Goal: Transaction & Acquisition: Purchase product/service

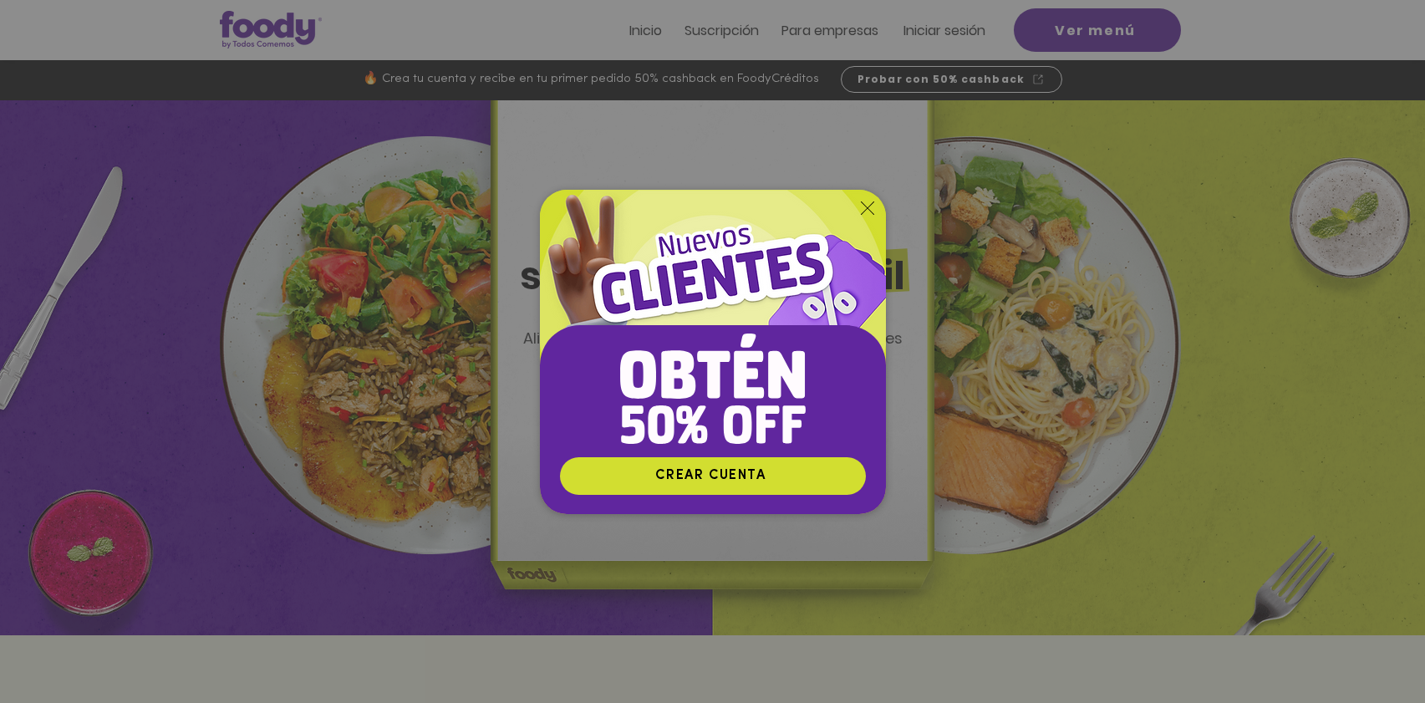
click at [866, 210] on icon "Volver al sitio" at bounding box center [867, 207] width 13 height 13
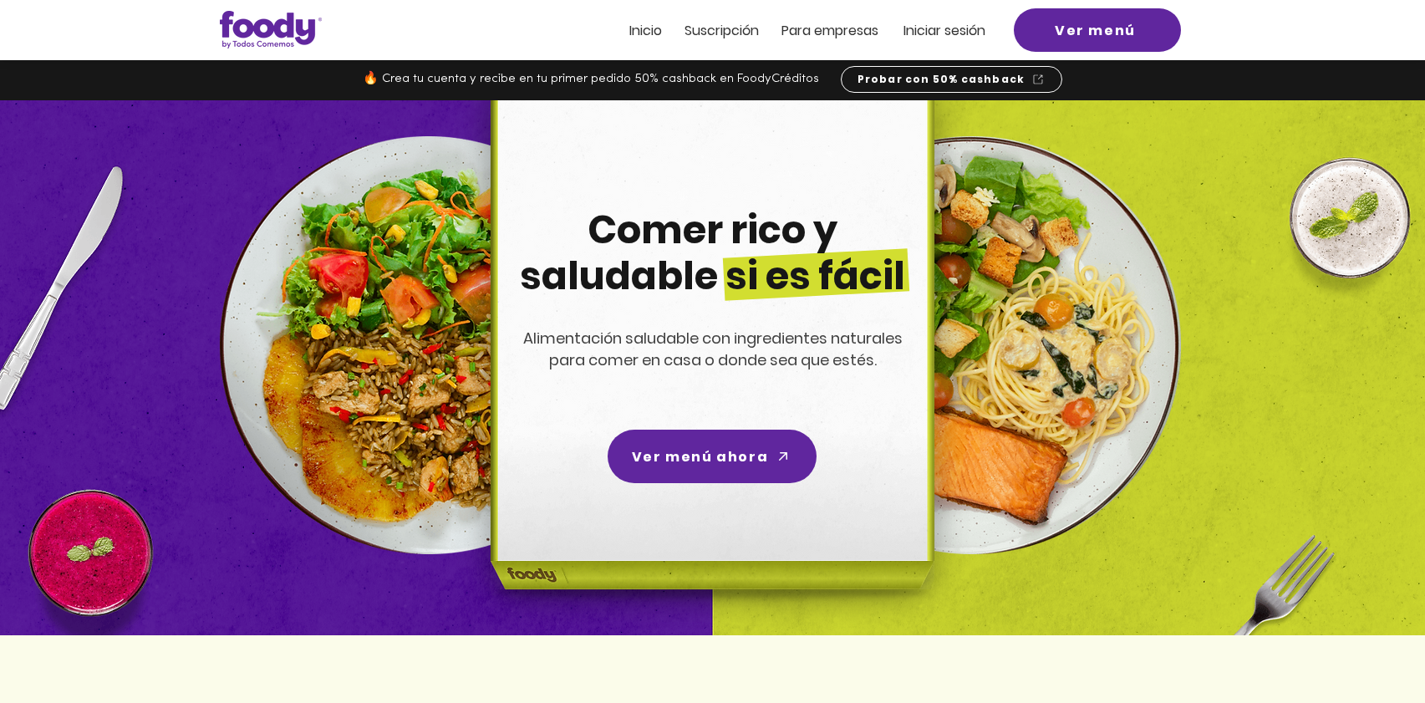
click at [954, 27] on span "Iniciar sesión" at bounding box center [944, 30] width 82 height 19
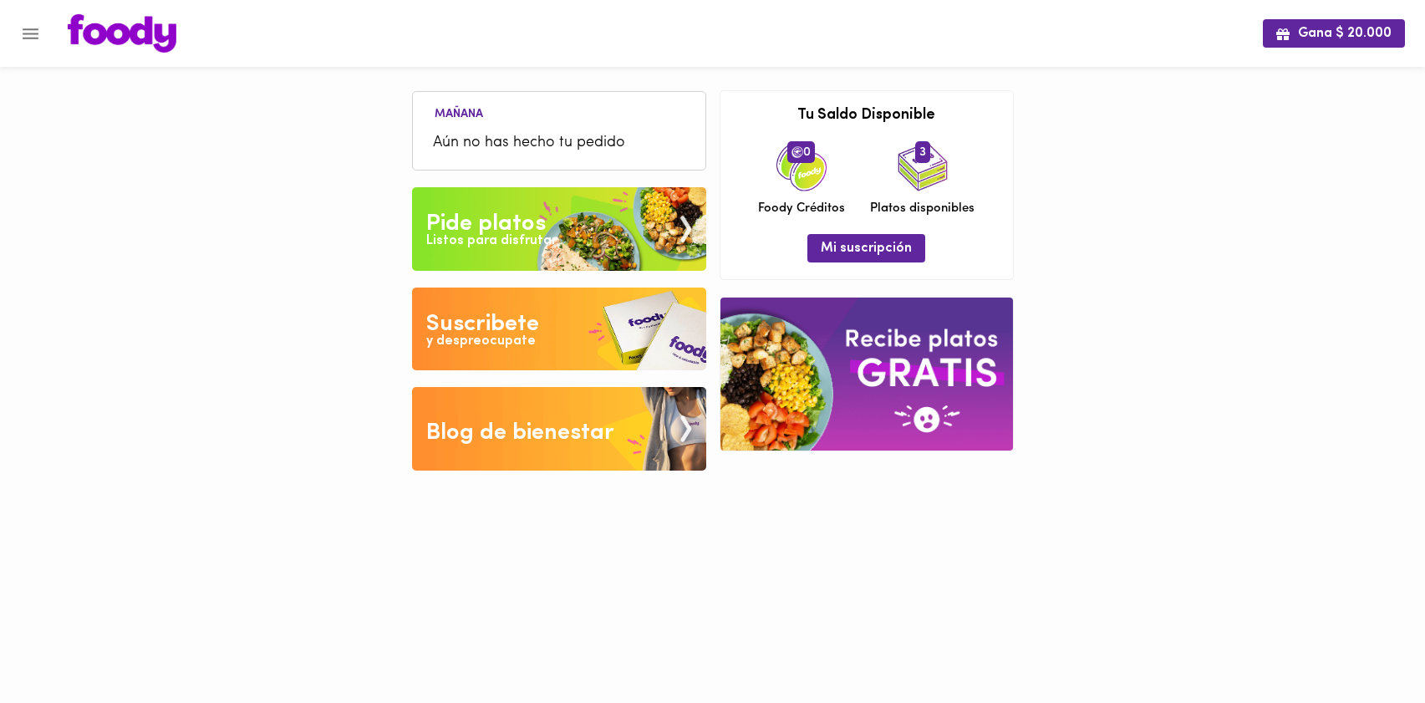
click at [519, 216] on div "Pide platos" at bounding box center [485, 223] width 119 height 33
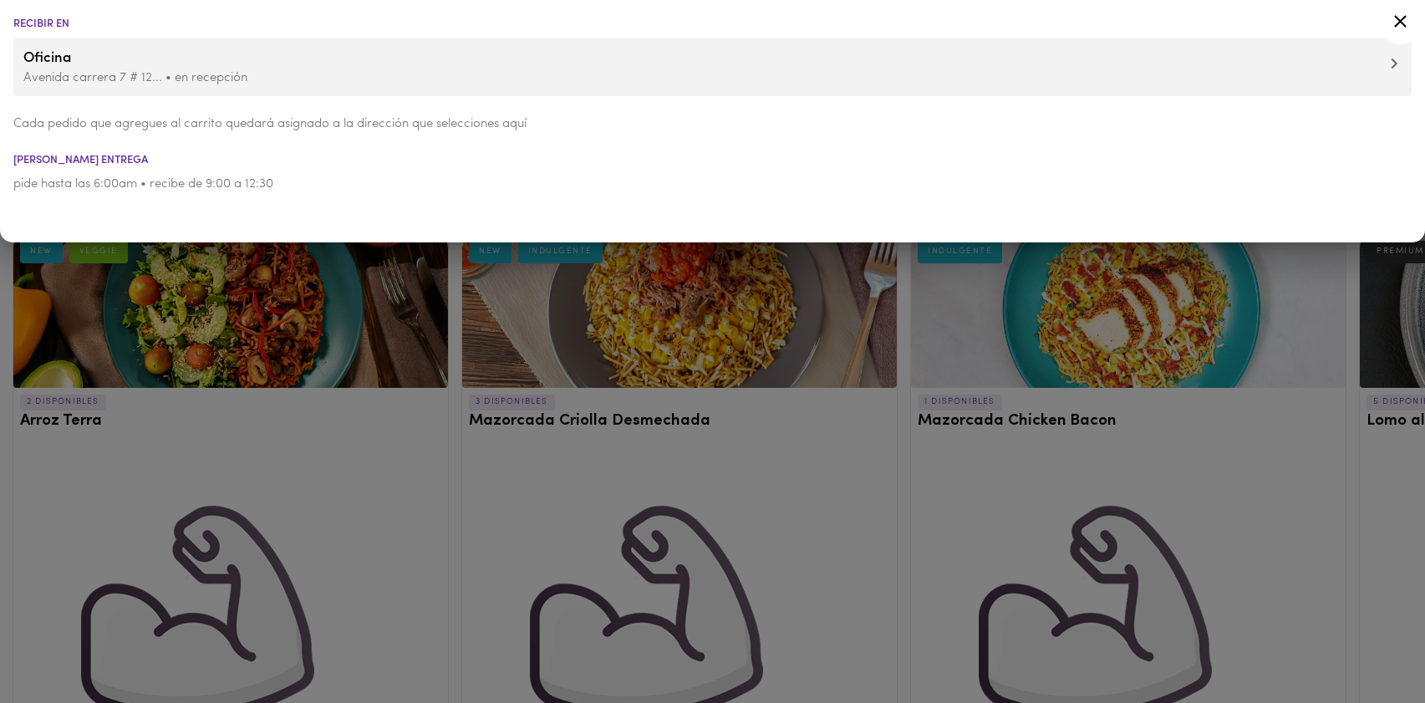
click at [704, 347] on div at bounding box center [712, 351] width 1425 height 703
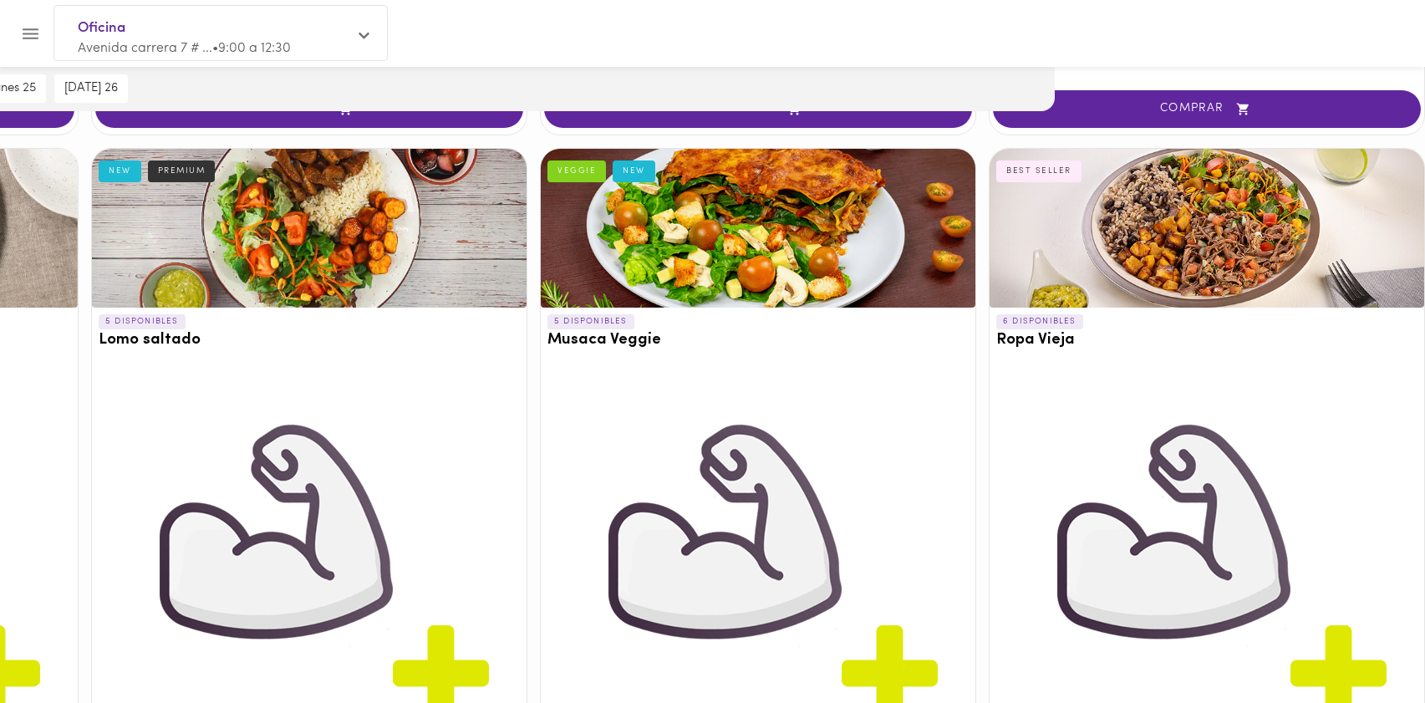
scroll to position [922, 370]
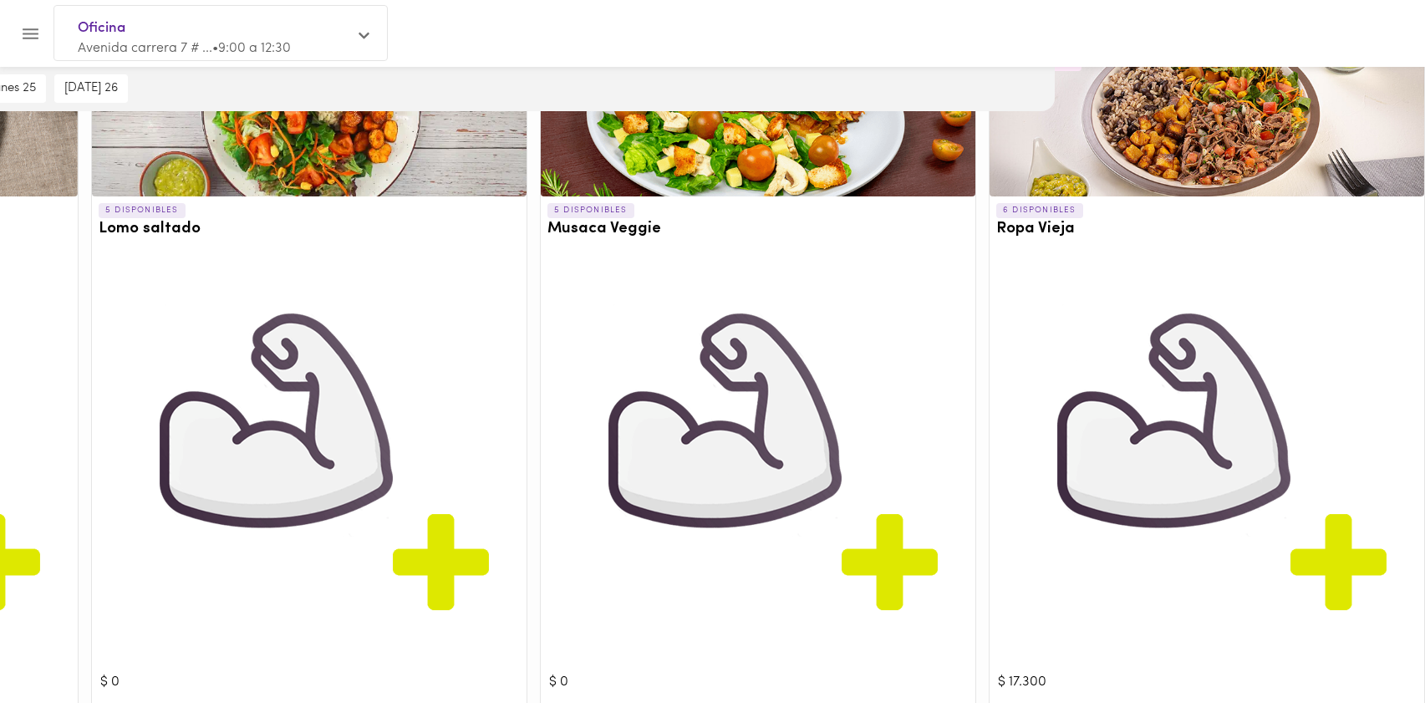
click at [1176, 145] on div at bounding box center [1206, 117] width 434 height 159
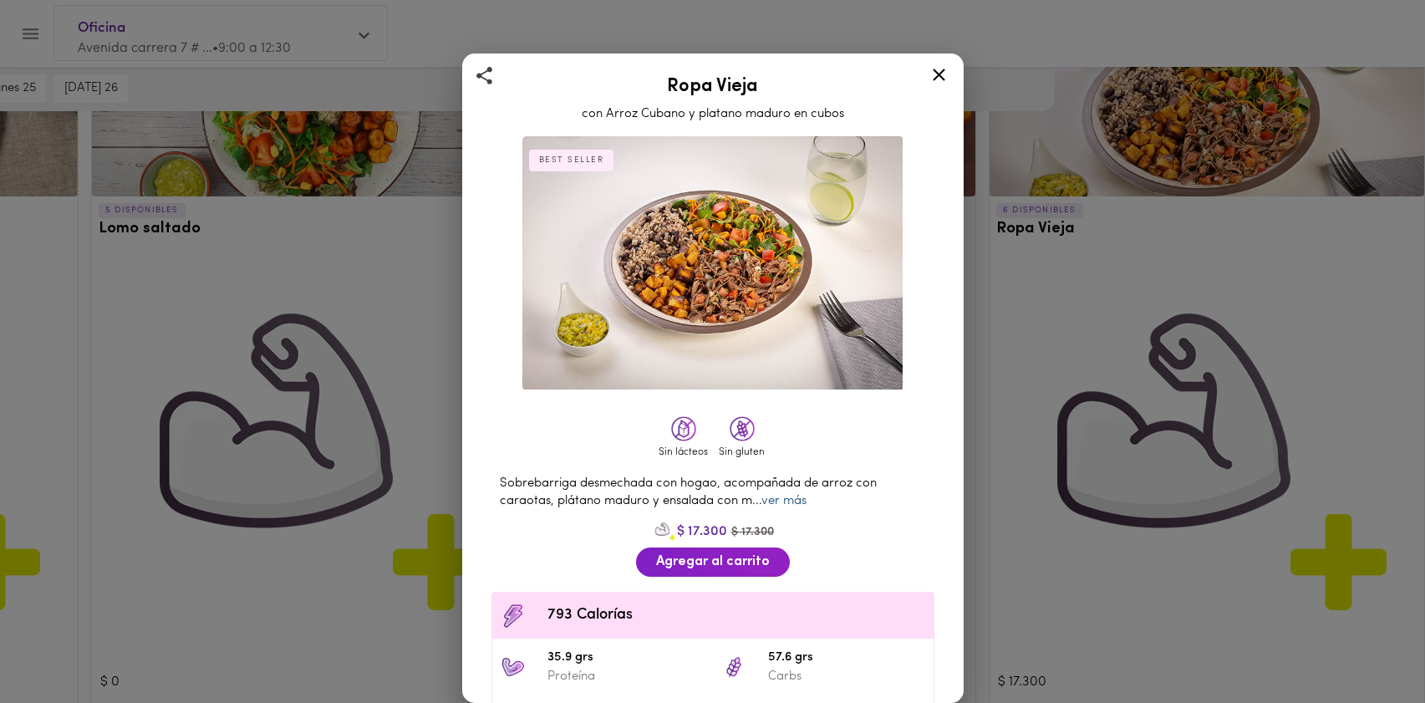
click at [782, 499] on link "ver más" at bounding box center [783, 501] width 45 height 13
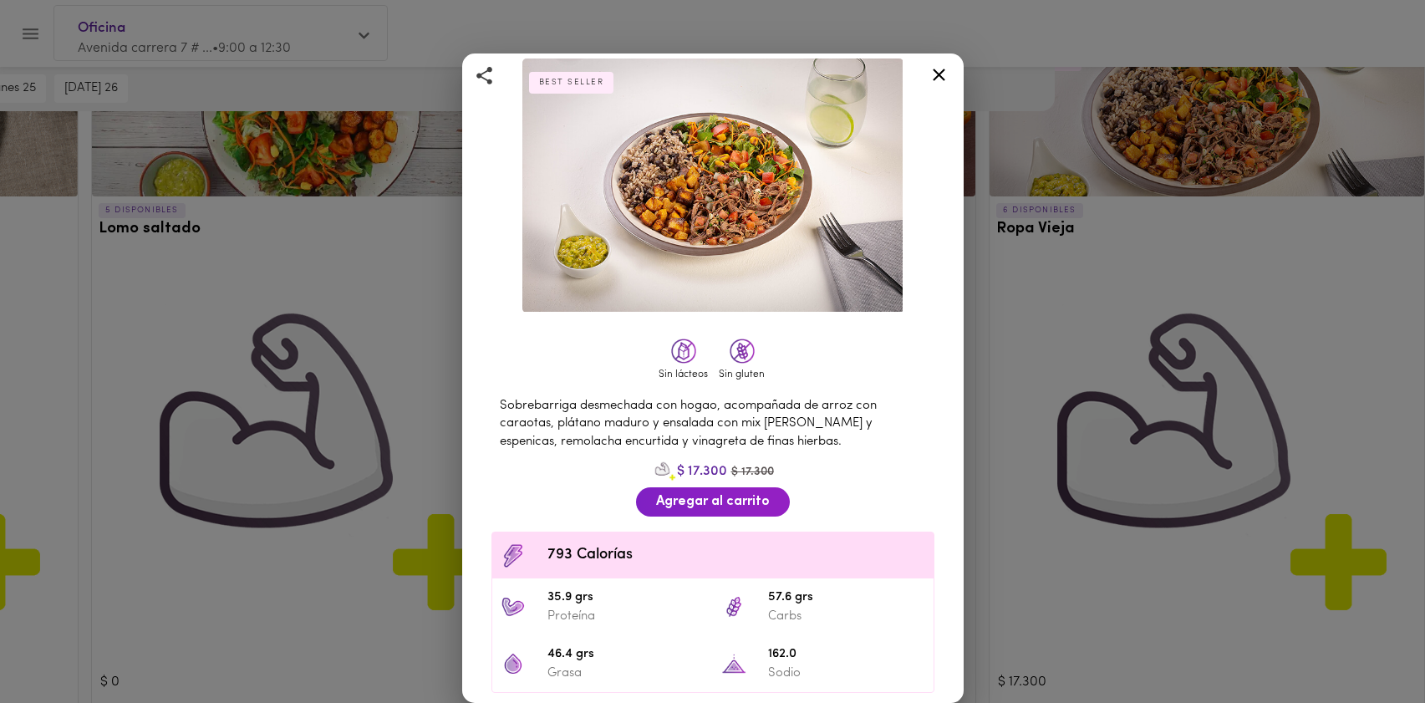
scroll to position [99, 0]
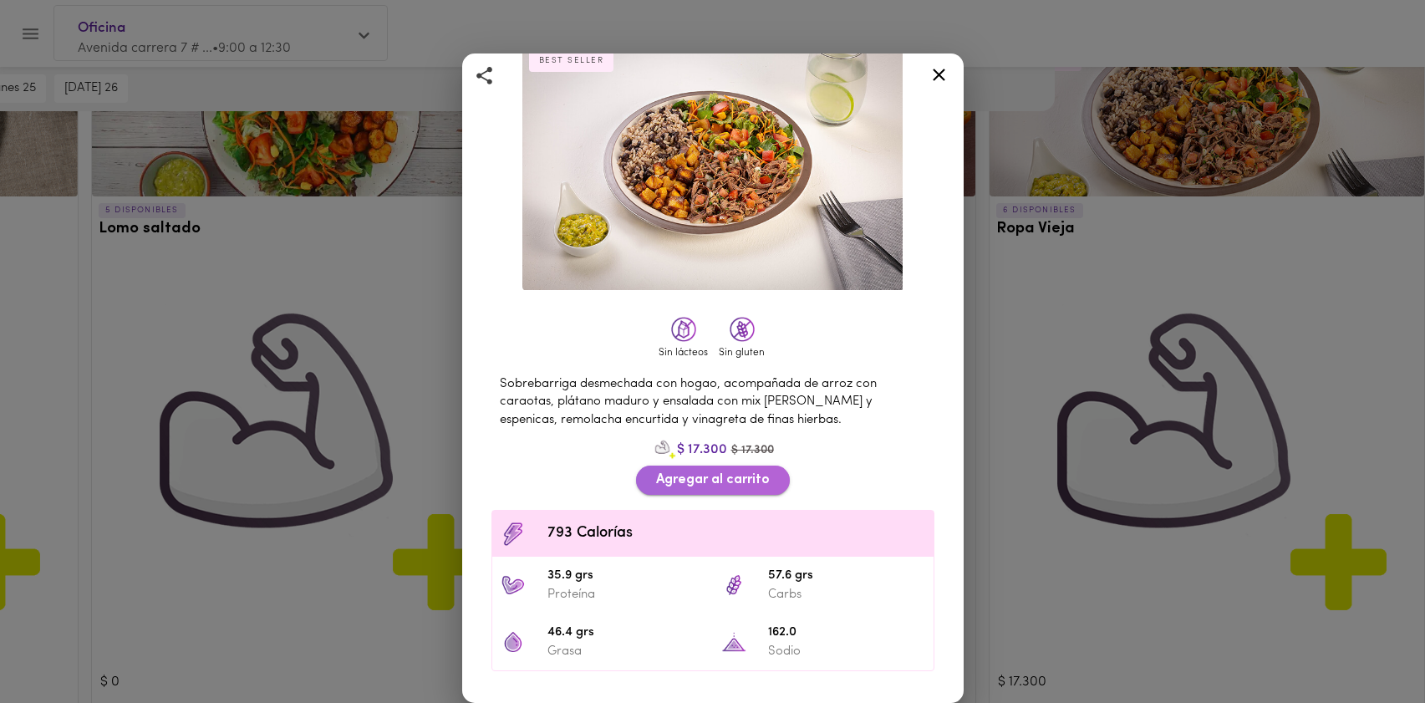
click at [744, 479] on span "Agregar al carrito" at bounding box center [713, 480] width 114 height 16
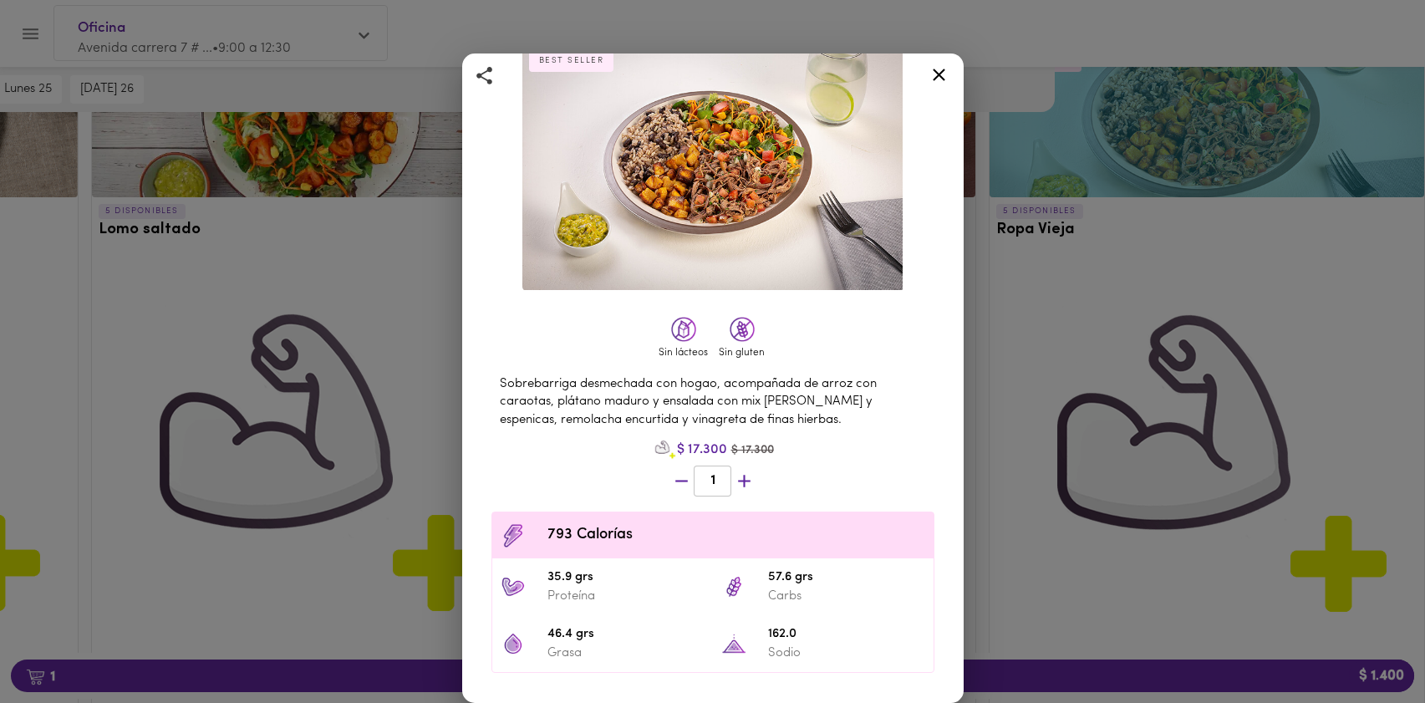
click at [940, 74] on icon at bounding box center [938, 75] width 13 height 13
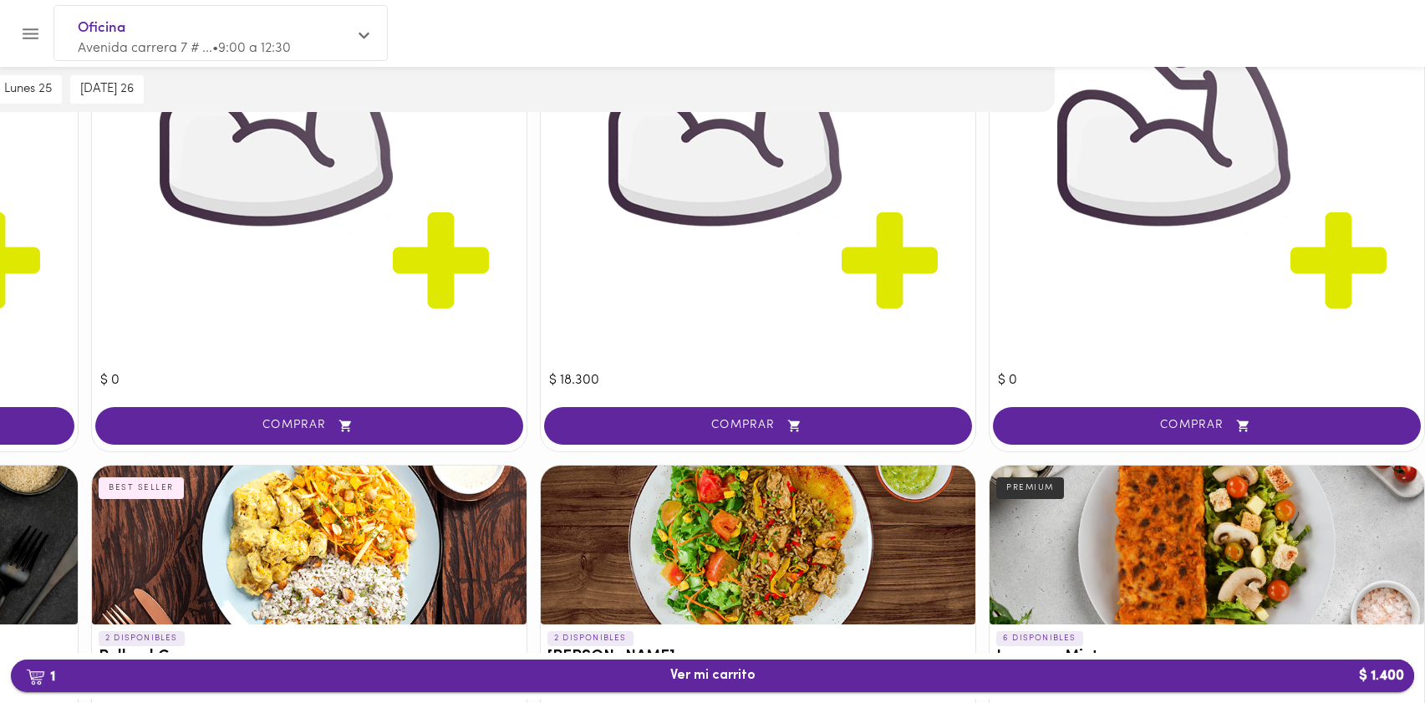
scroll to position [1960, 370]
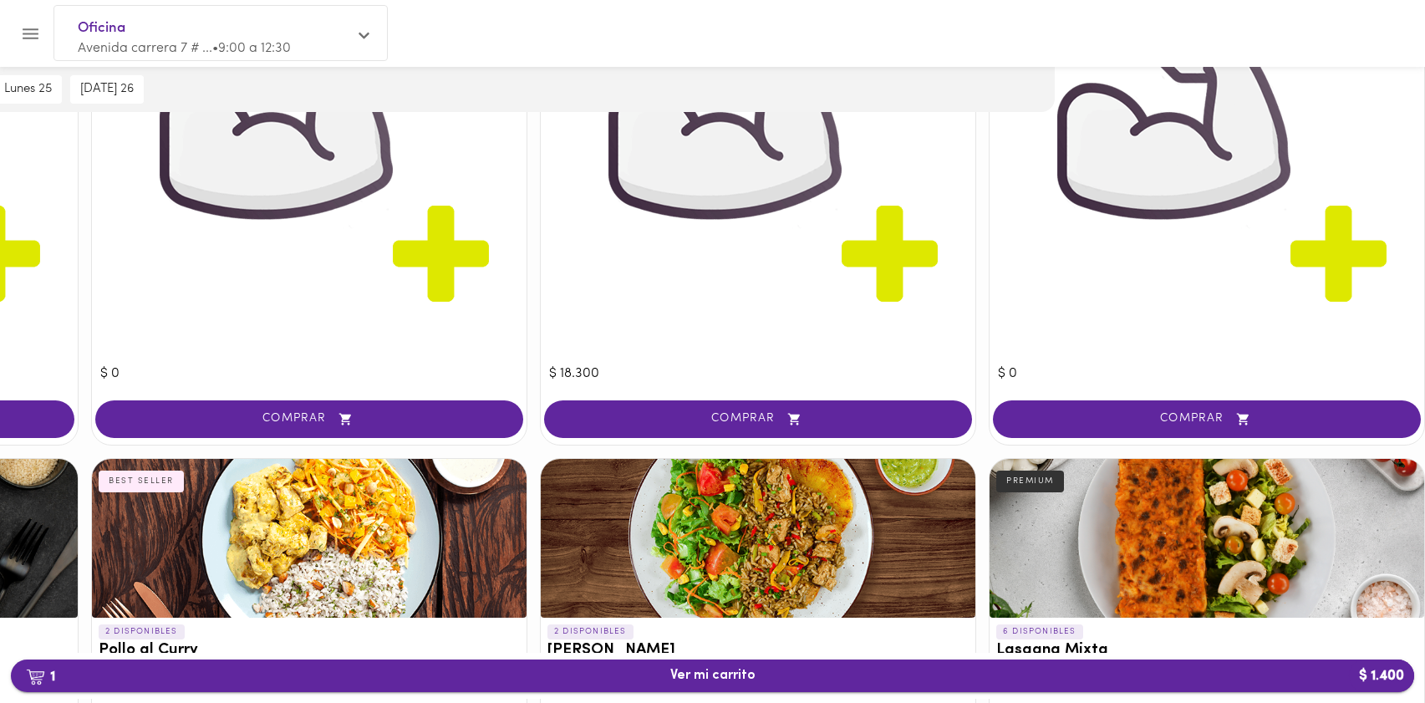
click at [749, 678] on span "1 Ver mi carrito $ 1.400" at bounding box center [712, 676] width 85 height 16
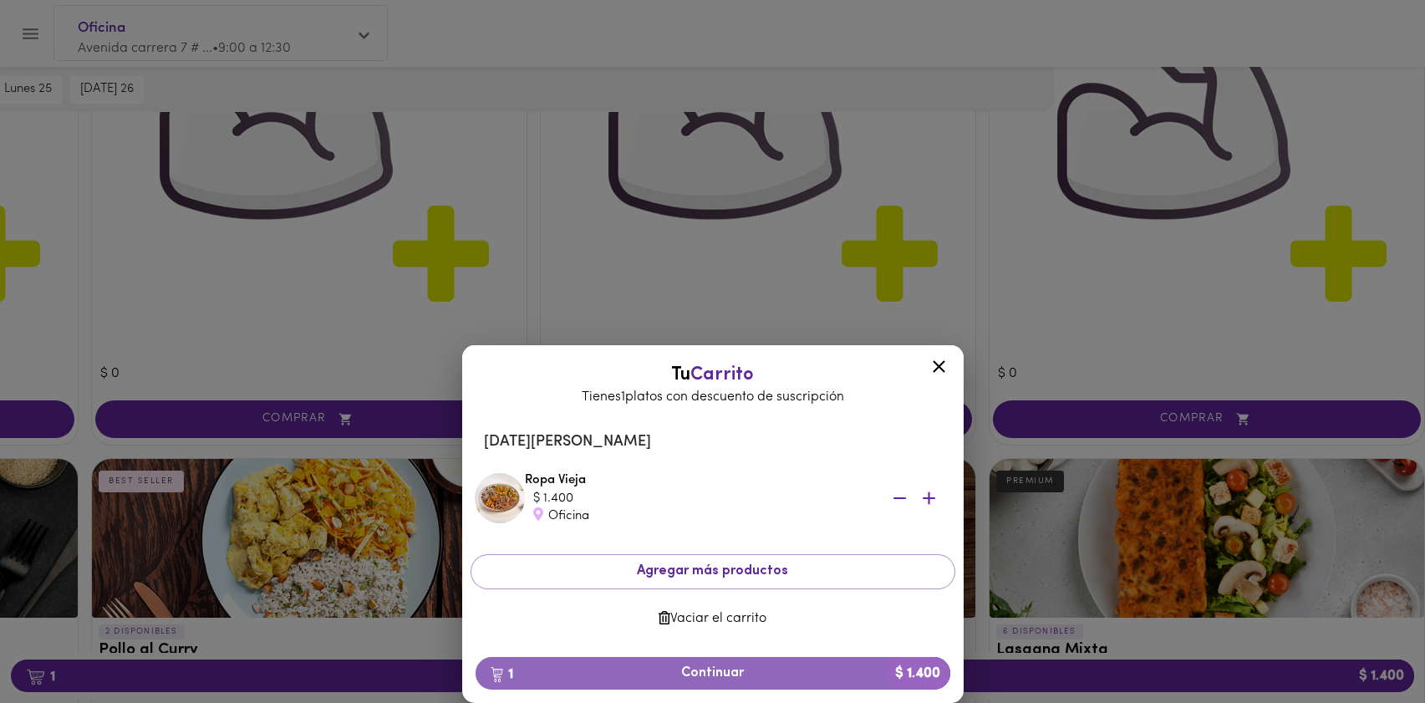
drag, startPoint x: 723, startPoint y: 672, endPoint x: 814, endPoint y: 653, distance: 92.9
click at [724, 672] on span "1 Continuar $ 1.400" at bounding box center [713, 673] width 448 height 16
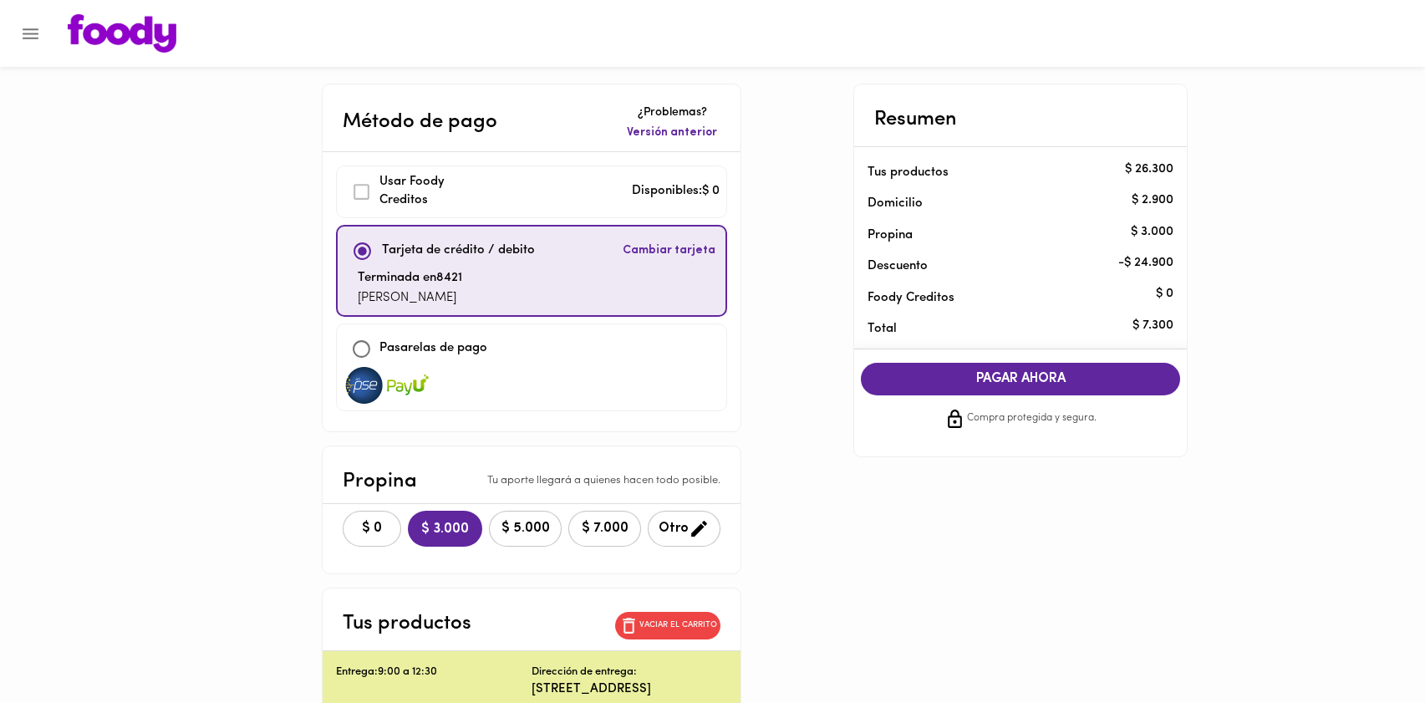
click at [24, 31] on icon "Menu" at bounding box center [30, 33] width 21 height 21
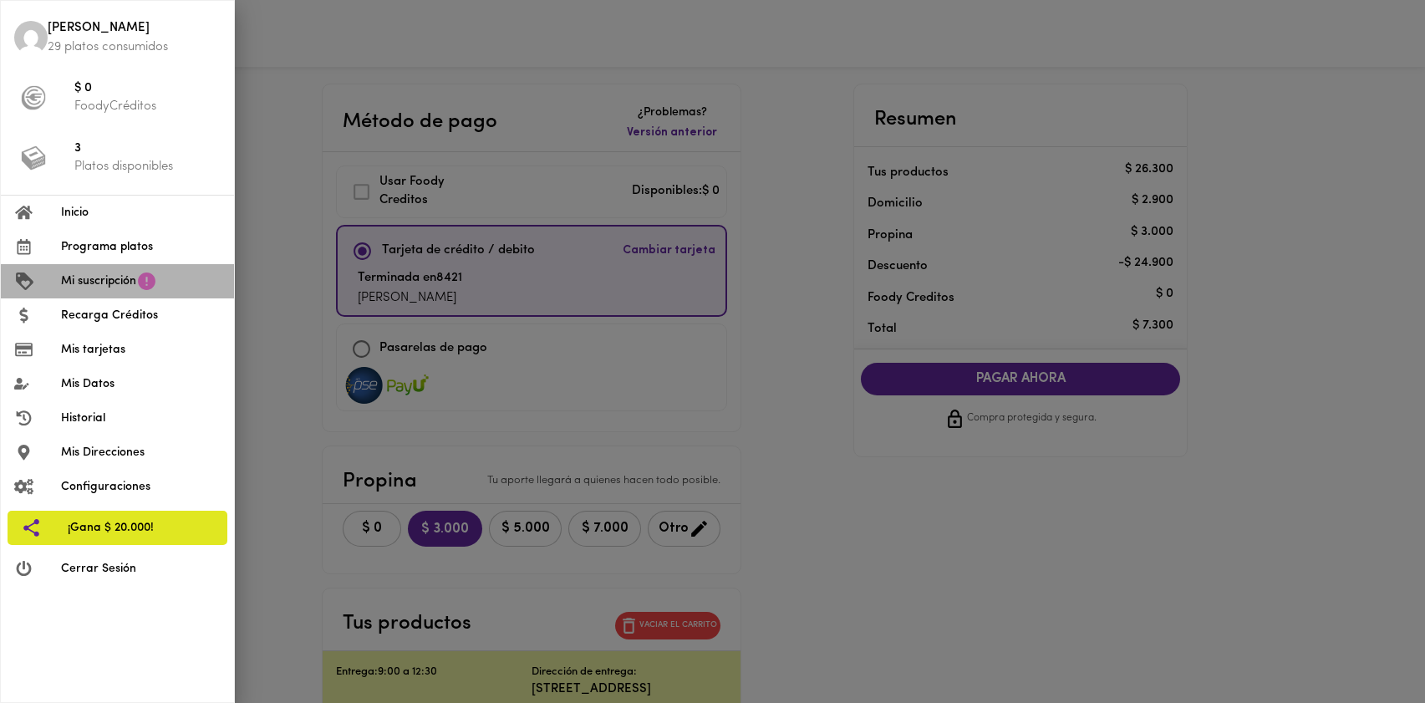
click at [114, 275] on span "Mi suscripción" at bounding box center [98, 281] width 75 height 18
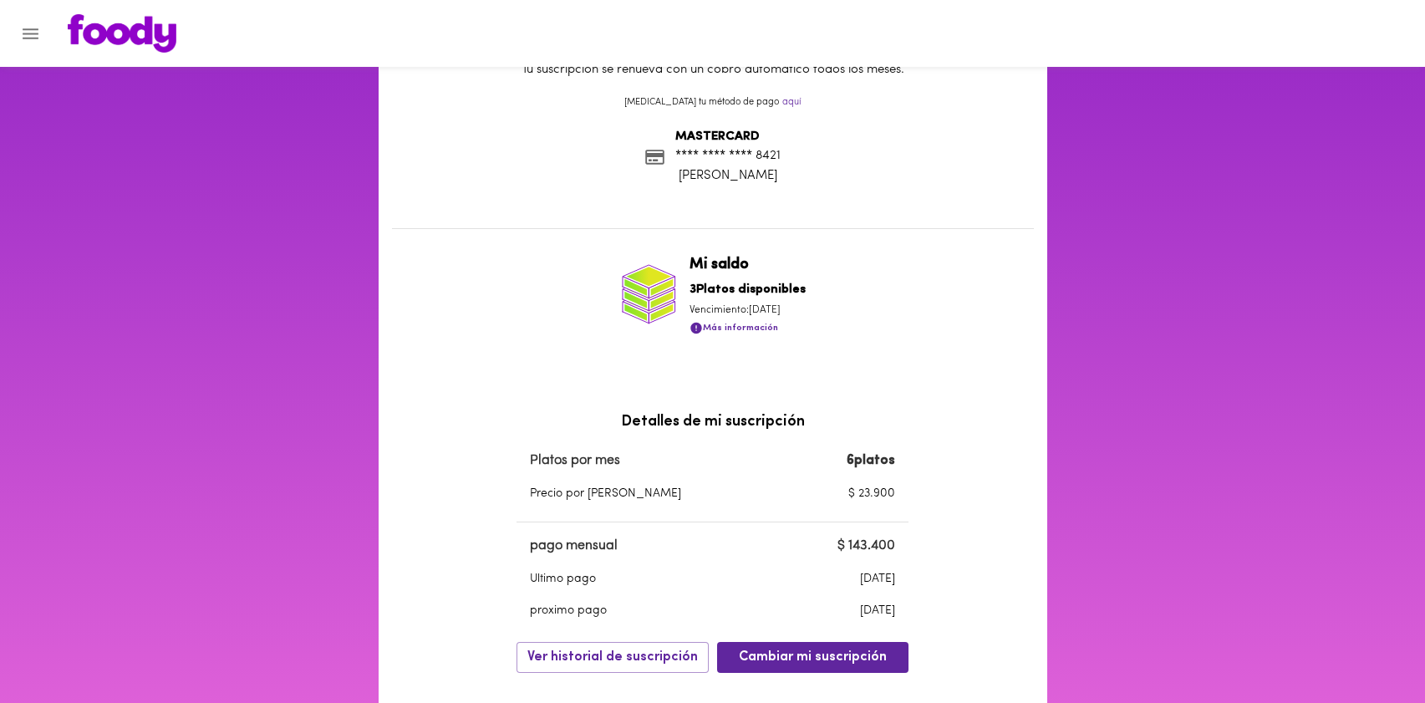
scroll to position [146, 0]
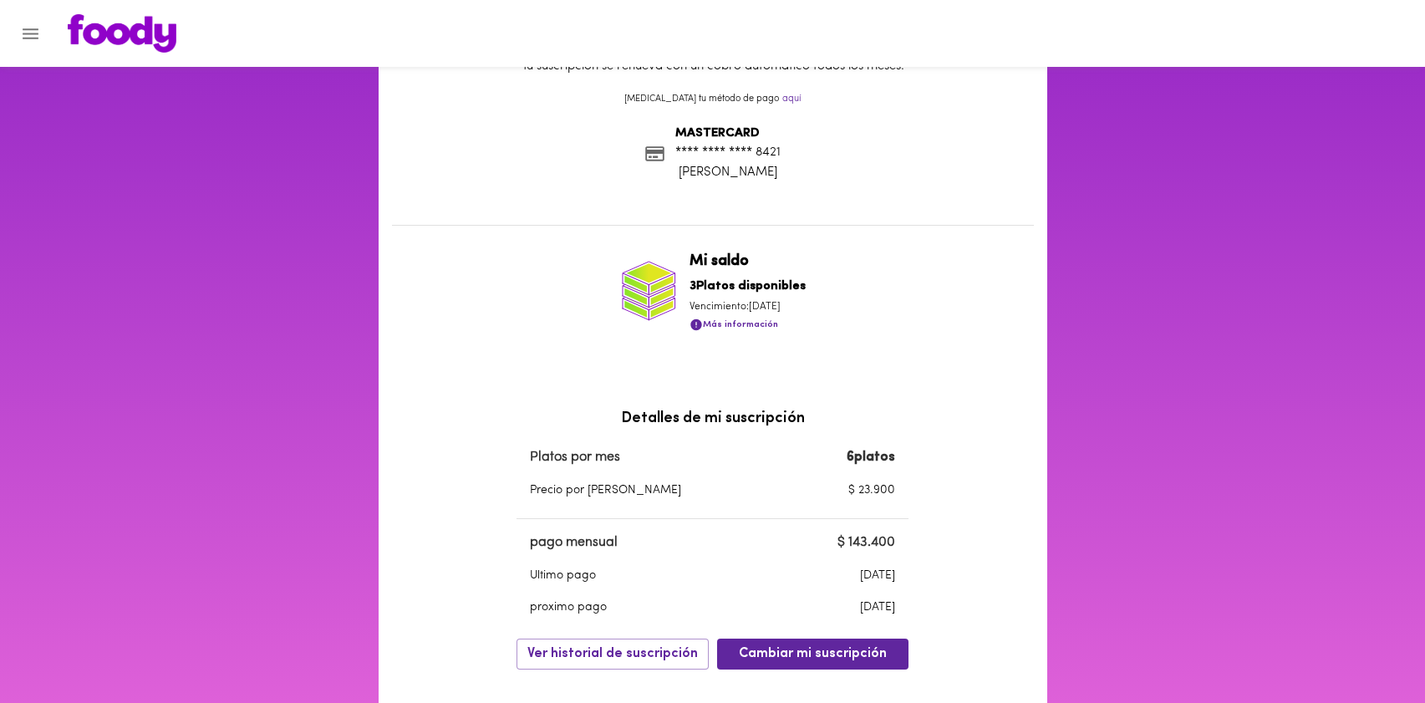
click at [769, 324] on span "Más información" at bounding box center [733, 324] width 89 height 21
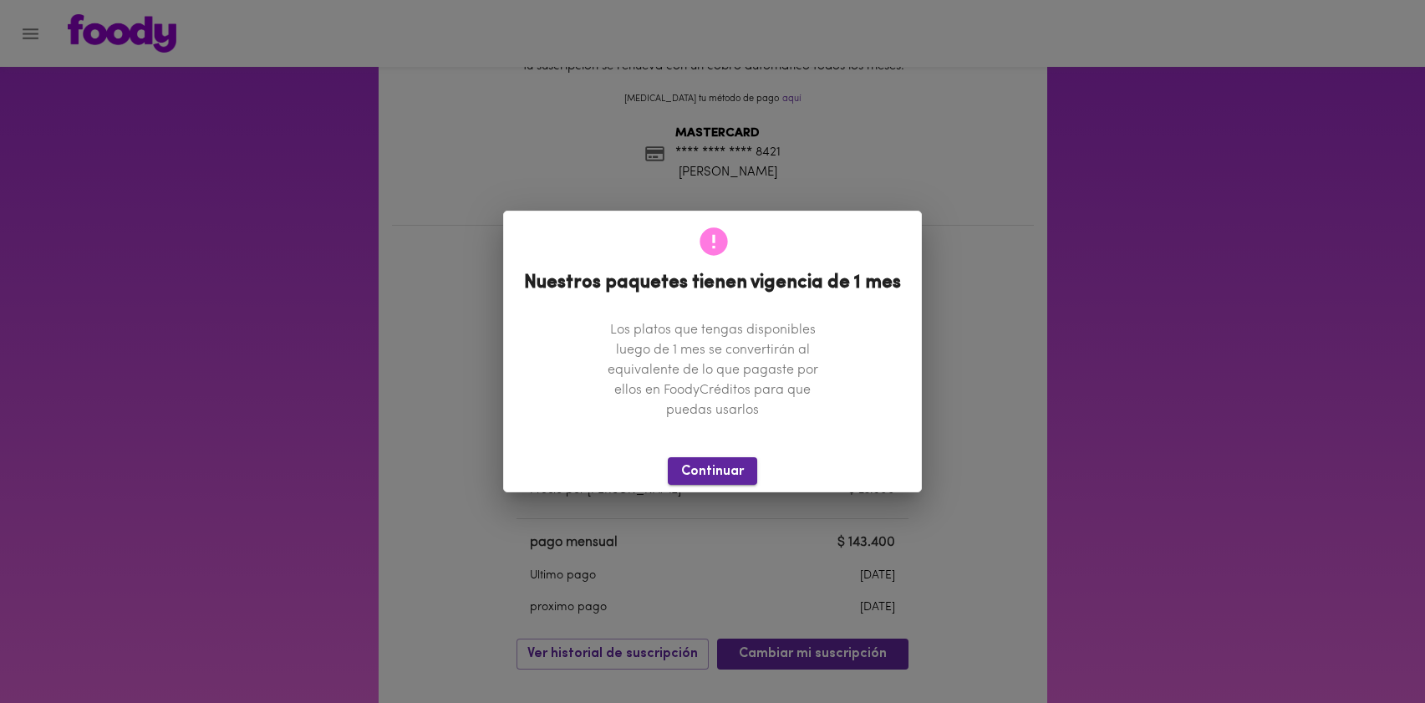
click at [729, 470] on span "Continuar" at bounding box center [712, 472] width 63 height 16
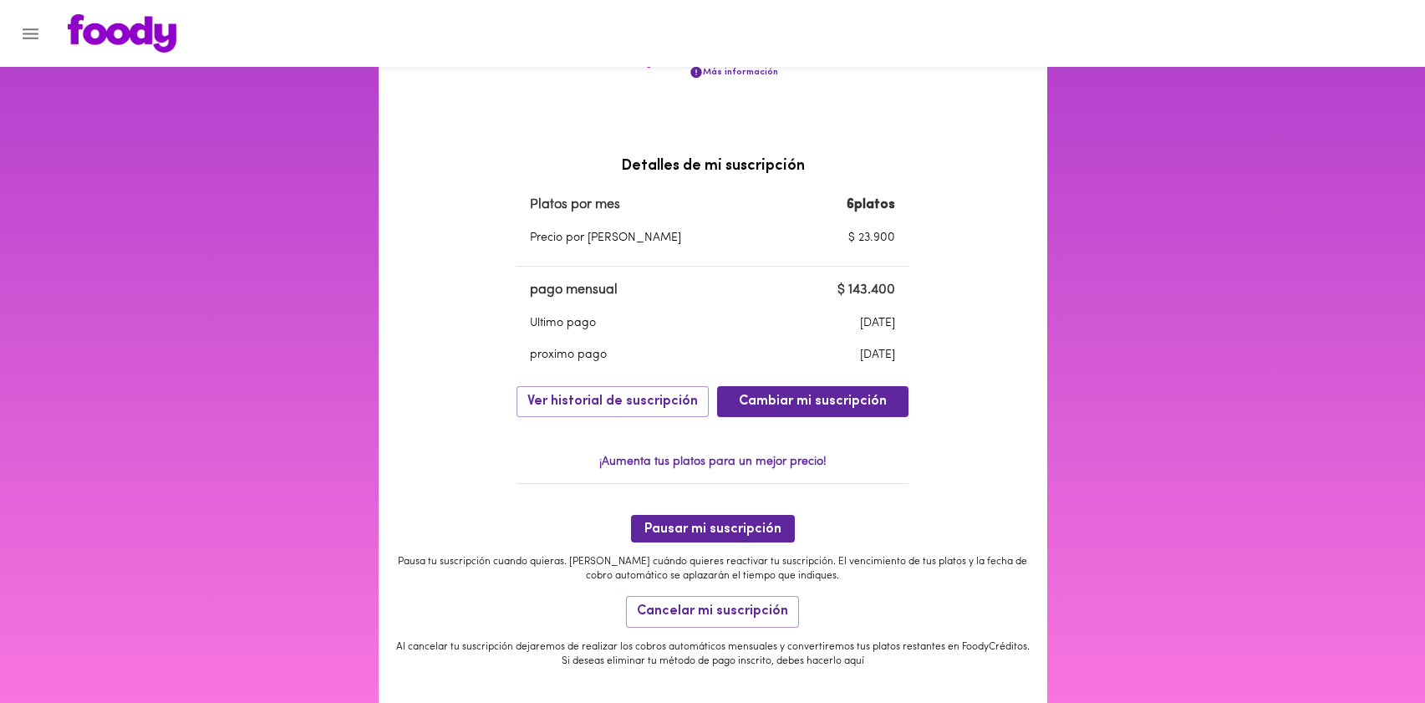
scroll to position [364, 0]
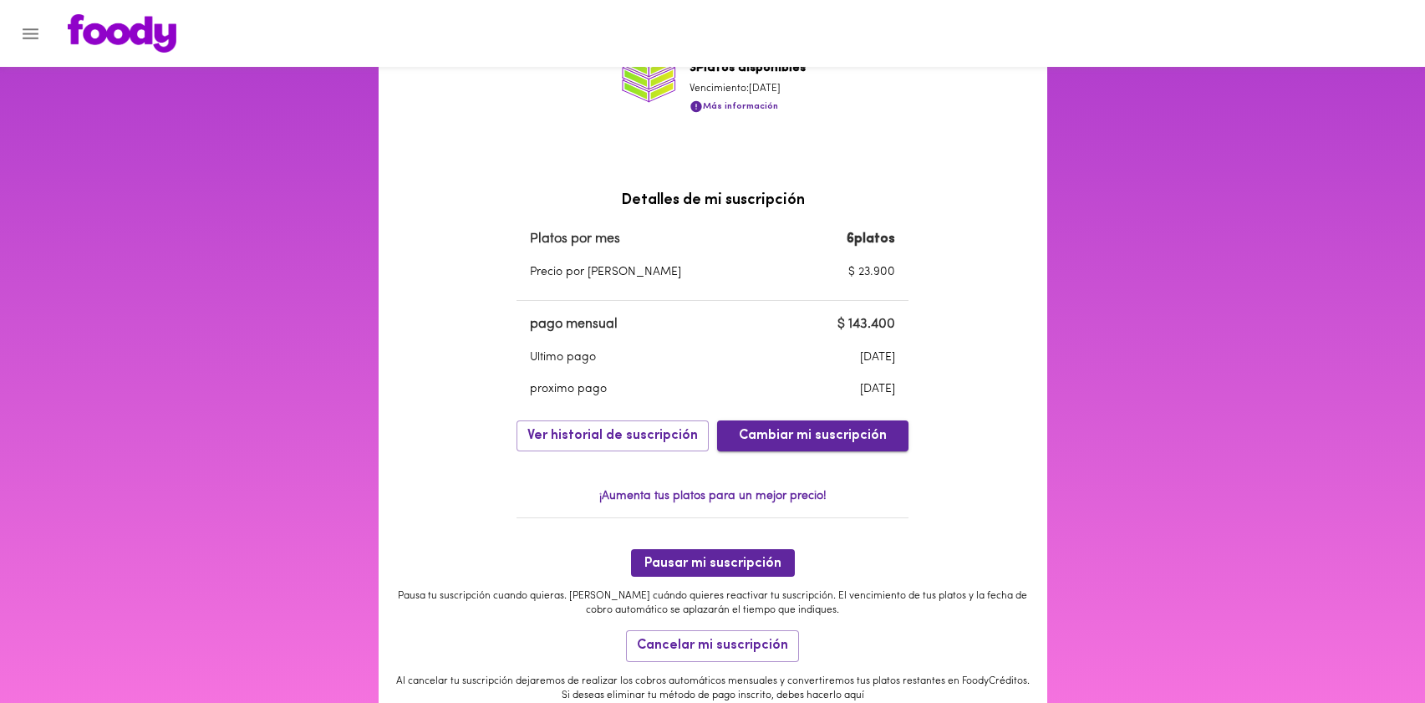
click at [836, 428] on span "Cambiar mi suscripción" at bounding box center [813, 436] width 148 height 16
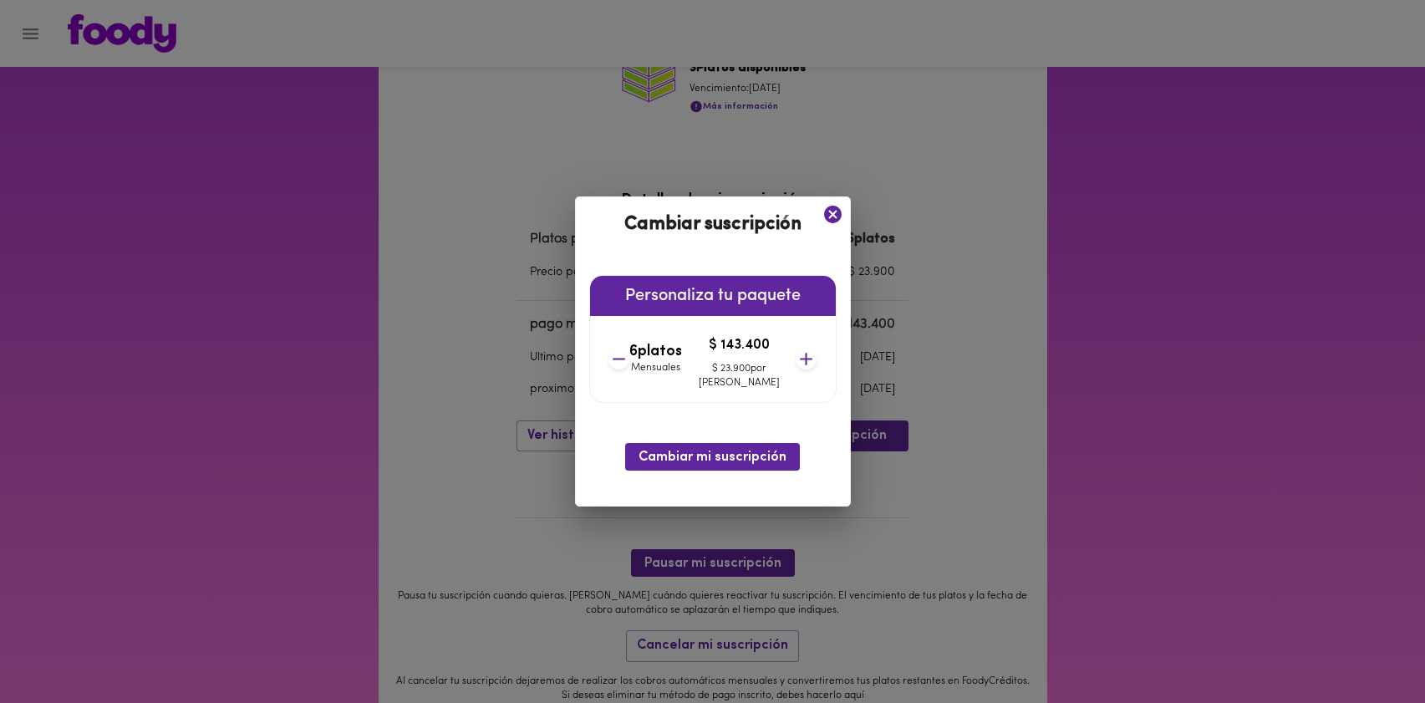
click at [795, 356] on icon at bounding box center [805, 358] width 21 height 21
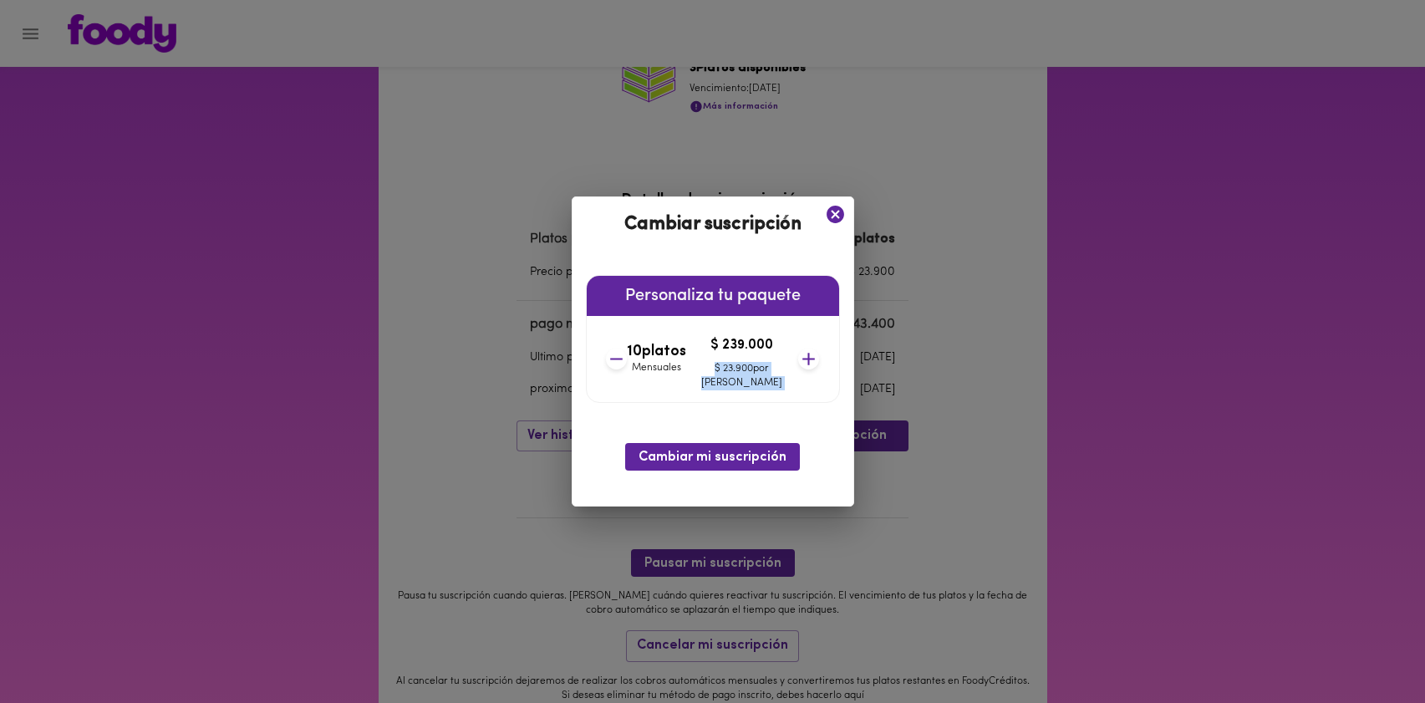
click at [803, 356] on icon at bounding box center [809, 359] width 13 height 13
click at [797, 356] on icon at bounding box center [807, 358] width 21 height 21
click at [802, 356] on icon at bounding box center [808, 359] width 13 height 13
click at [803, 356] on icon at bounding box center [809, 359] width 13 height 13
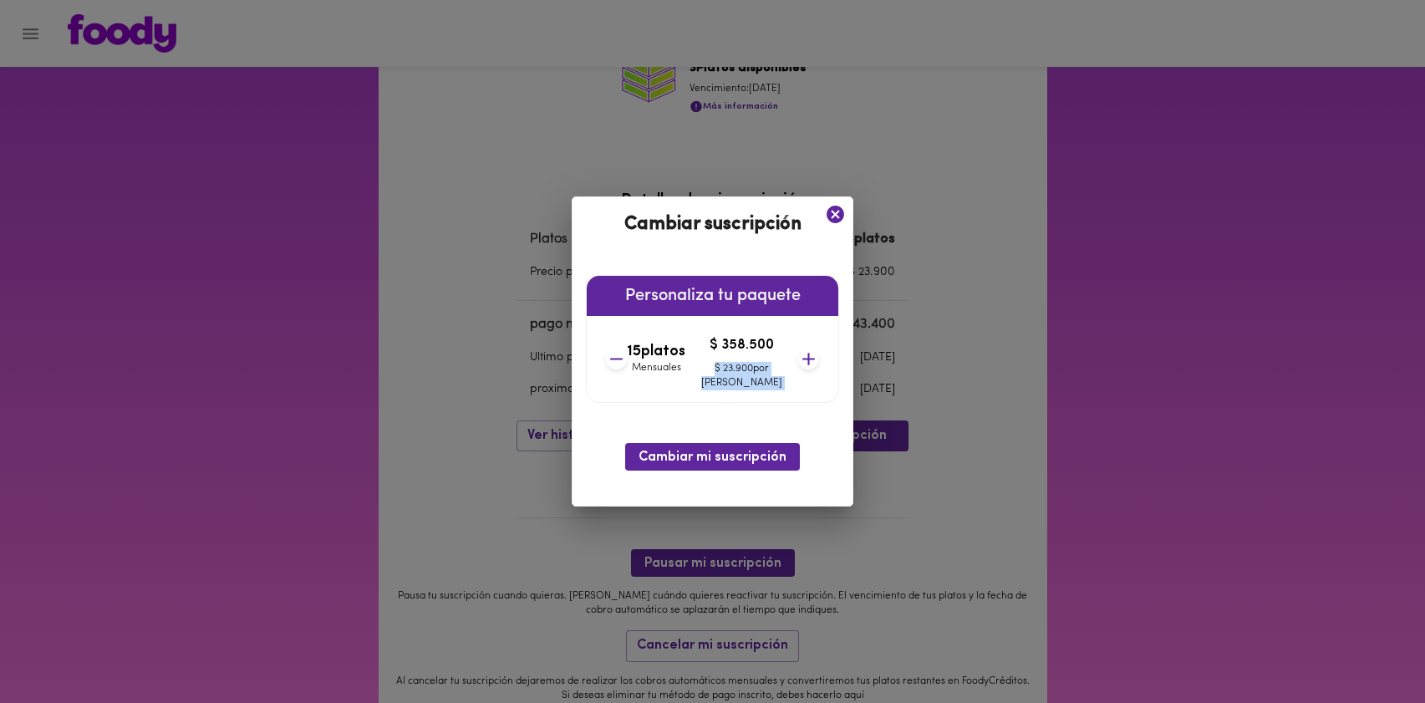
click at [802, 356] on icon at bounding box center [808, 359] width 13 height 13
click at [803, 356] on icon at bounding box center [809, 359] width 13 height 13
click at [802, 356] on icon at bounding box center [808, 359] width 13 height 13
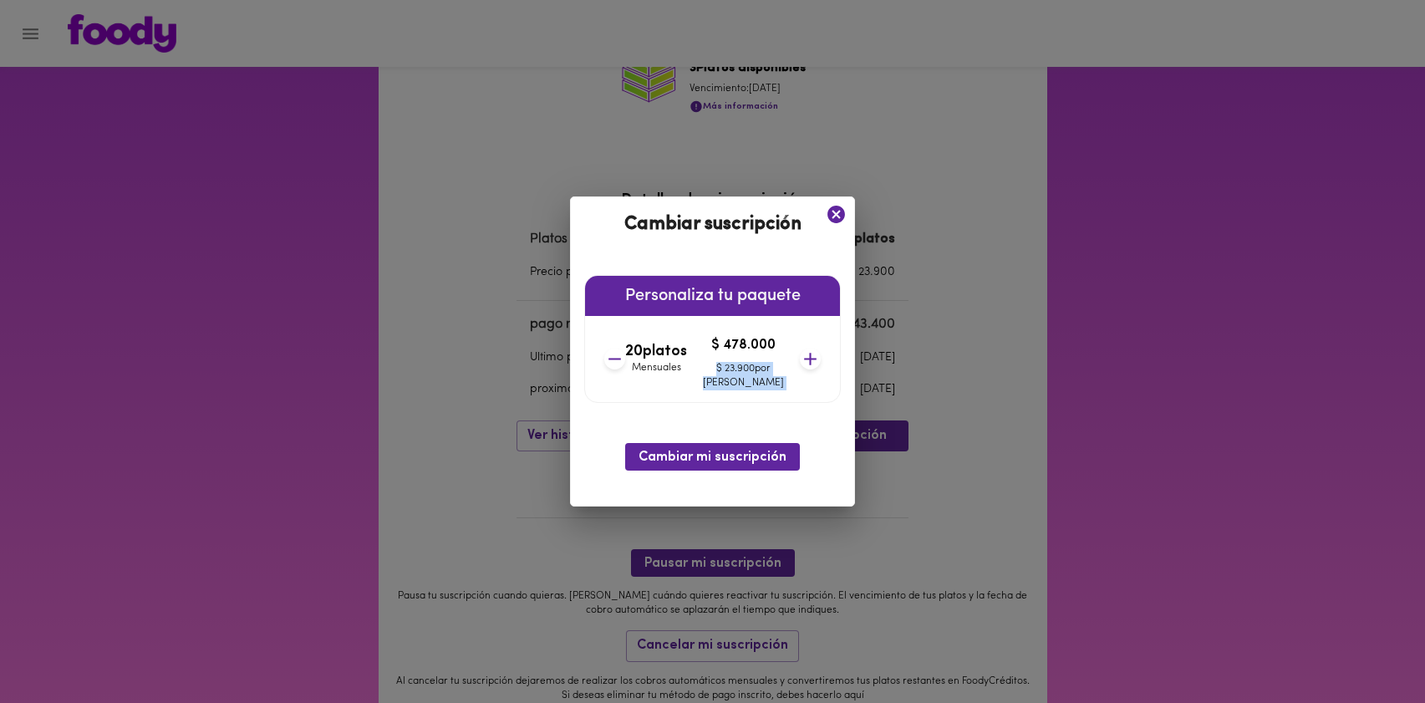
click at [800, 356] on icon at bounding box center [810, 358] width 21 height 21
click at [802, 356] on icon at bounding box center [808, 359] width 13 height 13
click at [799, 356] on icon at bounding box center [809, 358] width 21 height 21
click at [800, 356] on icon at bounding box center [810, 358] width 21 height 21
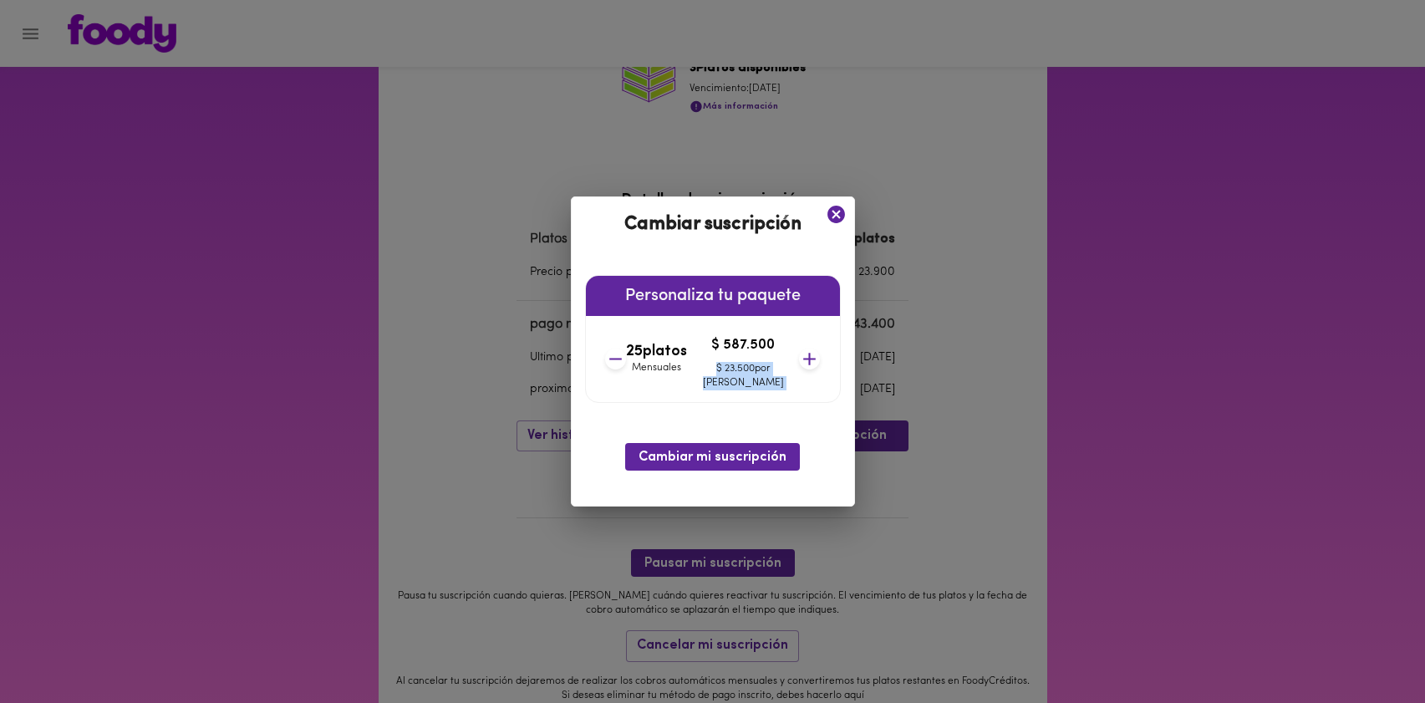
click at [799, 356] on icon at bounding box center [809, 358] width 21 height 21
click at [625, 357] on icon at bounding box center [614, 358] width 21 height 21
click at [626, 357] on icon at bounding box center [615, 358] width 21 height 21
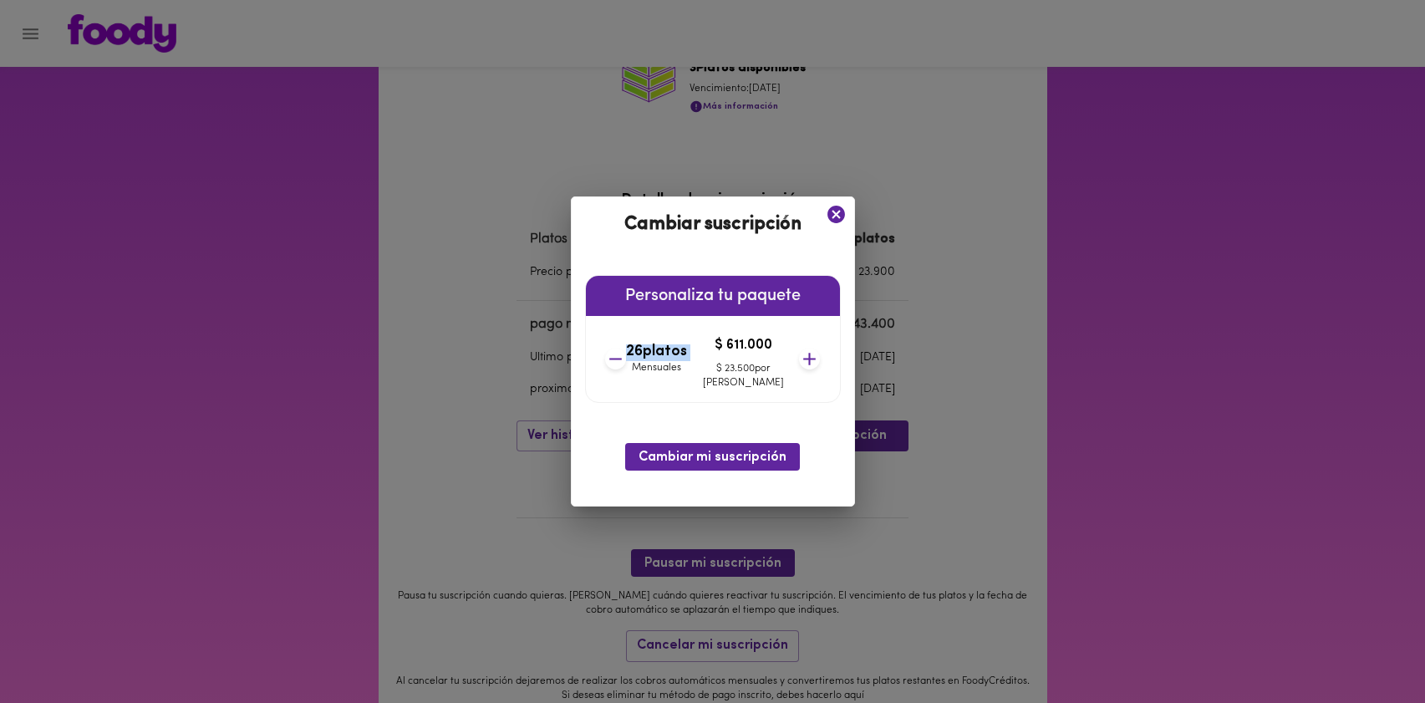
click at [626, 357] on icon at bounding box center [615, 358] width 21 height 21
click at [625, 357] on icon at bounding box center [614, 358] width 21 height 21
click at [804, 360] on icon at bounding box center [810, 359] width 13 height 13
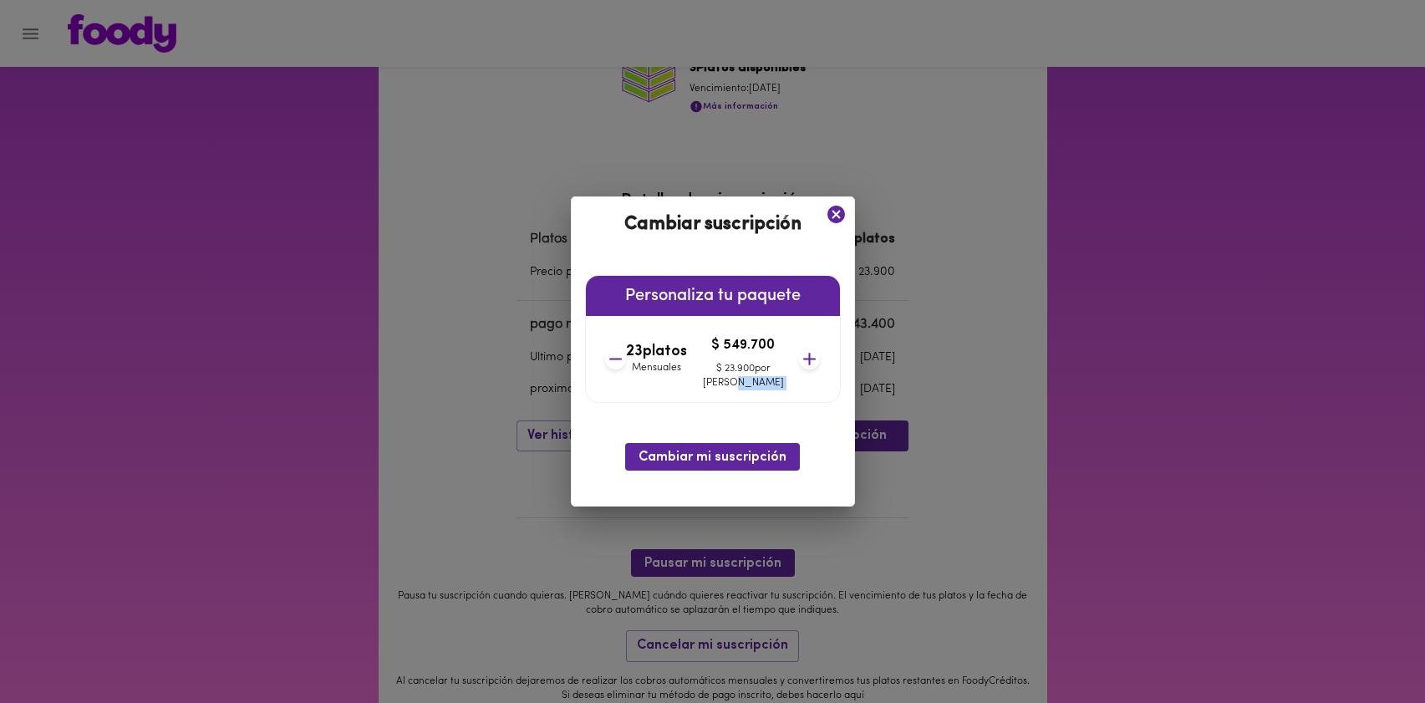
click at [804, 360] on icon at bounding box center [810, 359] width 13 height 13
click at [804, 359] on icon at bounding box center [810, 359] width 13 height 13
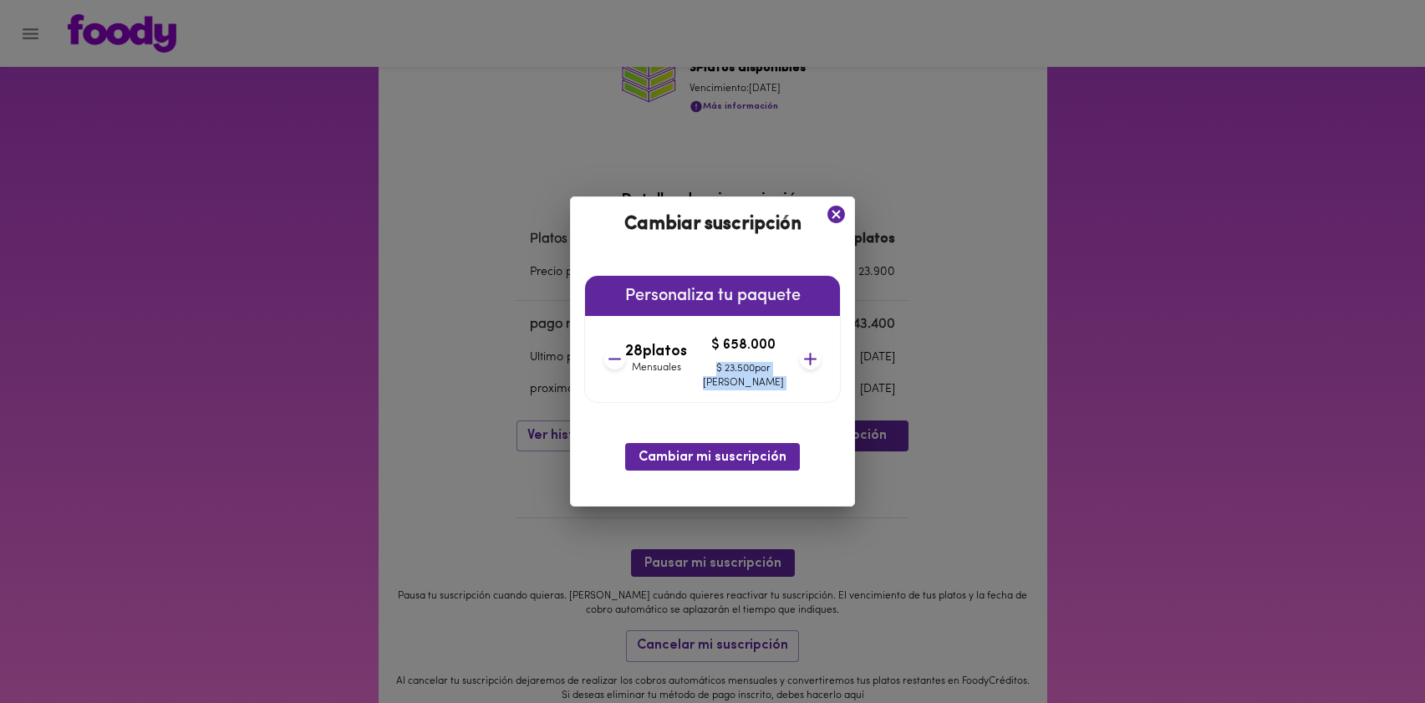
click at [804, 359] on icon at bounding box center [810, 359] width 13 height 13
click at [802, 359] on icon at bounding box center [808, 359] width 13 height 13
click at [804, 359] on icon at bounding box center [810, 359] width 13 height 13
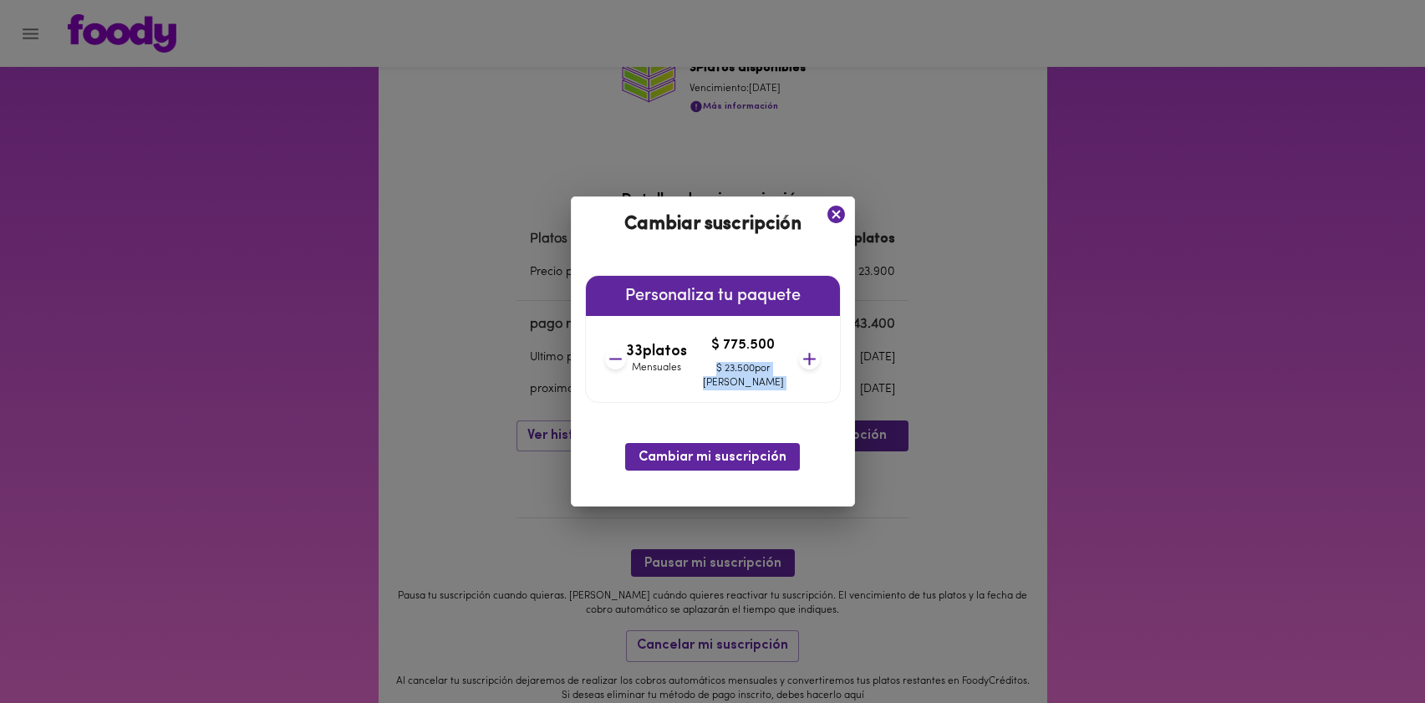
click at [804, 359] on icon at bounding box center [810, 359] width 13 height 13
click at [626, 359] on icon at bounding box center [615, 358] width 21 height 21
click at [625, 359] on icon at bounding box center [614, 358] width 21 height 21
click at [626, 359] on icon at bounding box center [615, 358] width 21 height 21
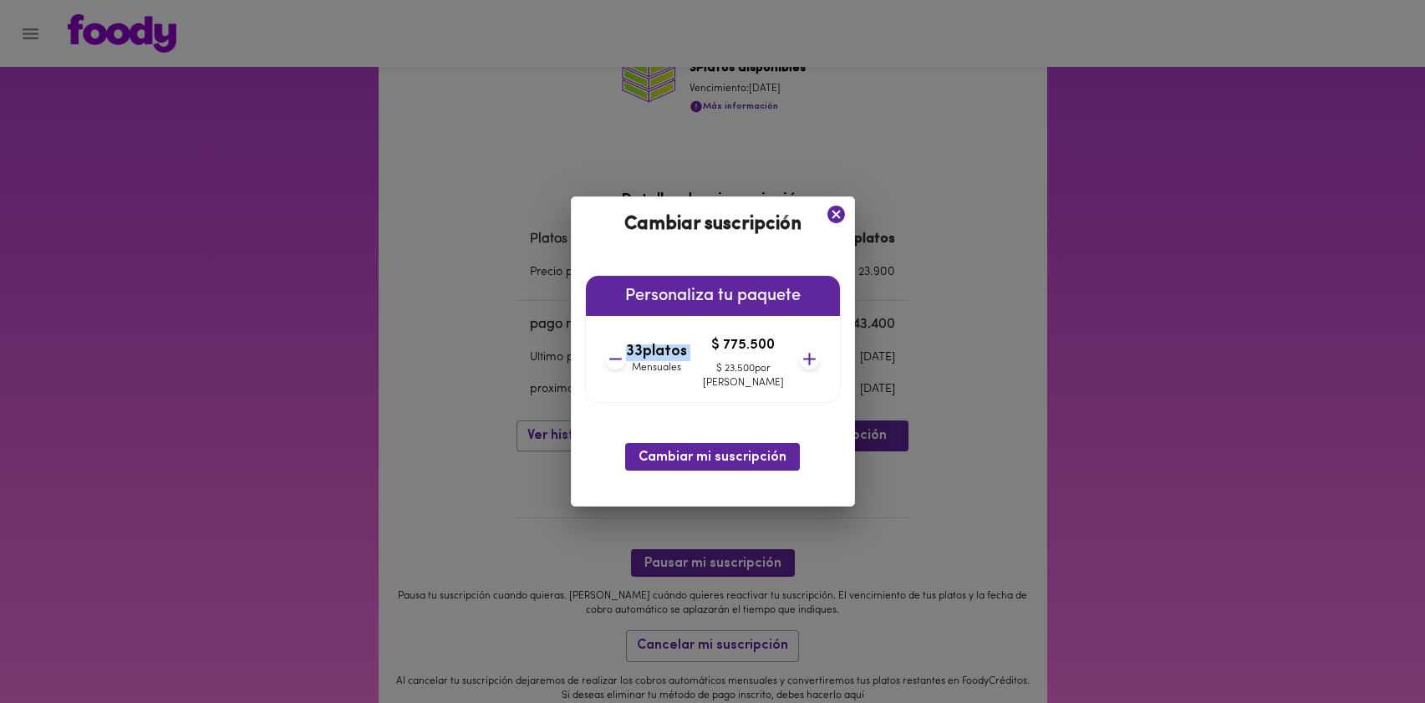
click at [626, 359] on icon at bounding box center [615, 358] width 21 height 21
click at [627, 359] on icon at bounding box center [616, 358] width 21 height 21
click at [626, 359] on icon at bounding box center [615, 358] width 21 height 21
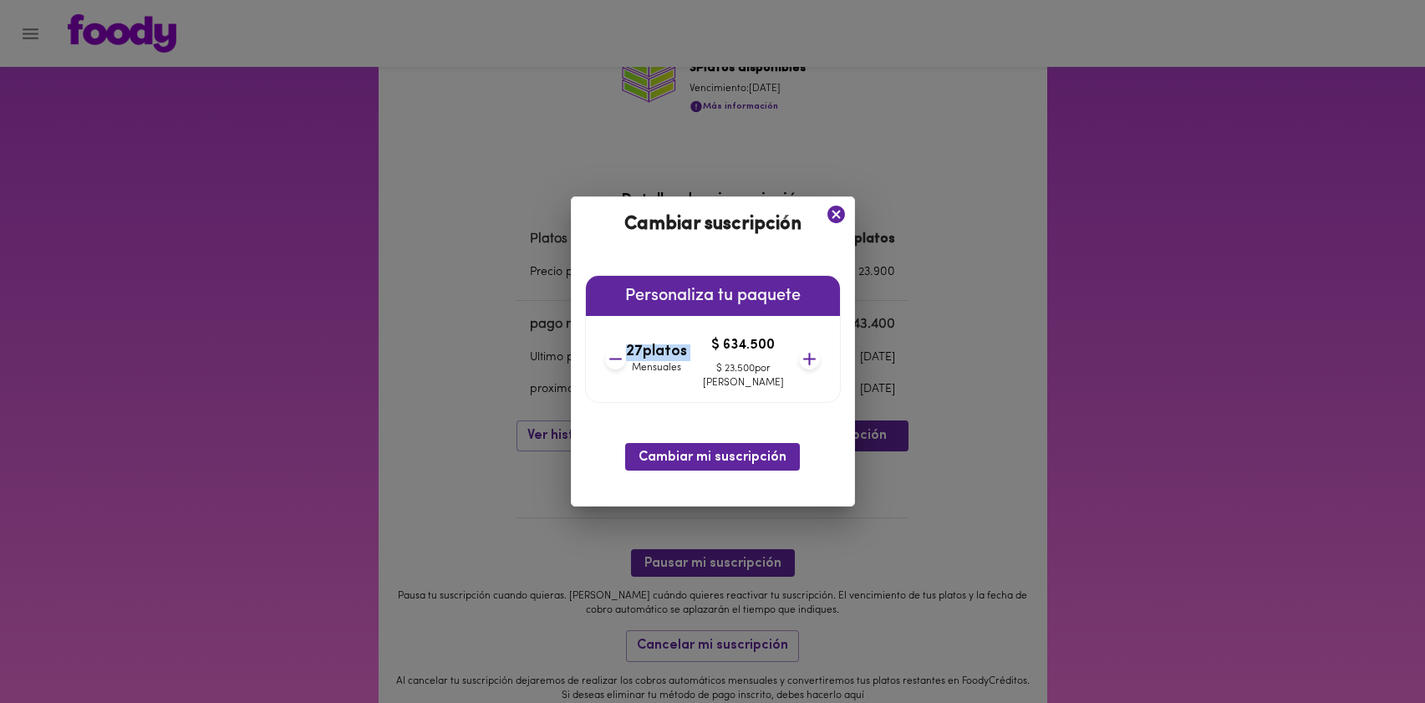
click at [626, 359] on icon at bounding box center [615, 358] width 21 height 21
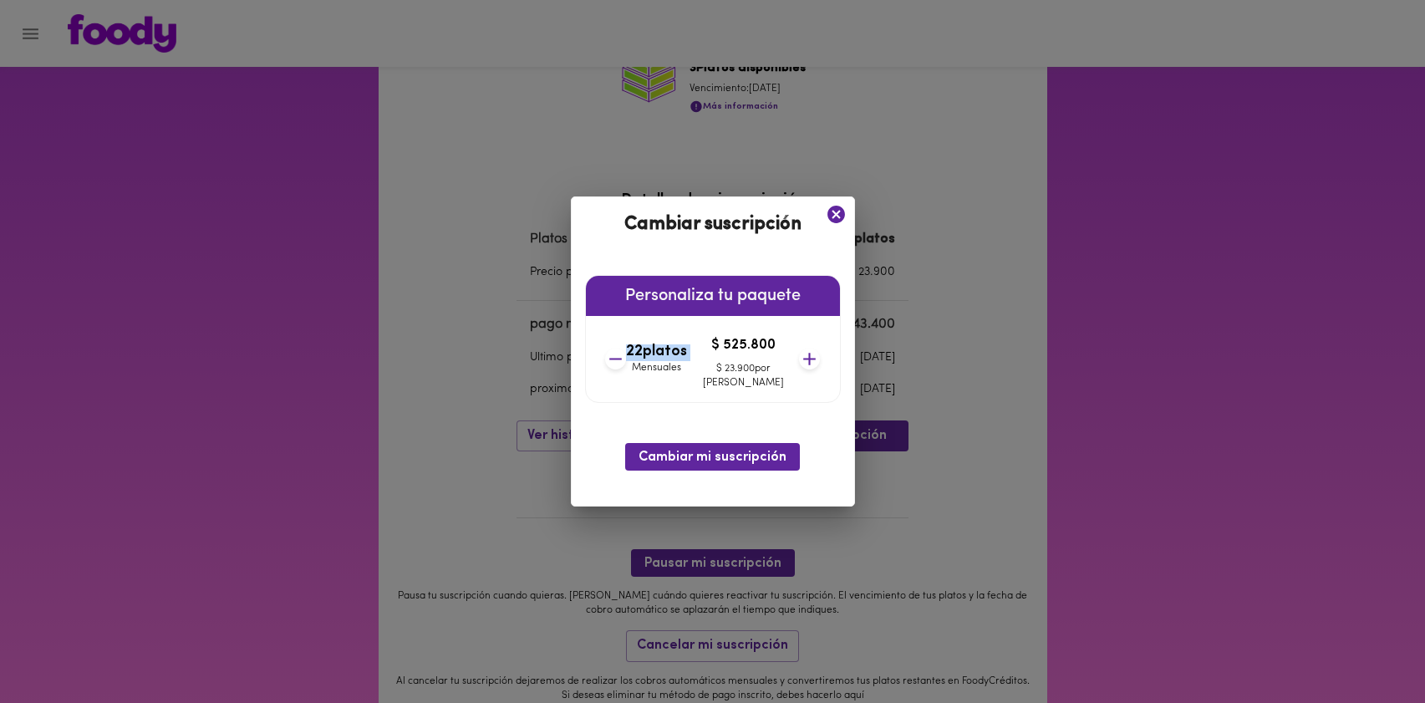
click at [626, 359] on icon at bounding box center [615, 358] width 21 height 21
click at [622, 359] on icon at bounding box center [616, 359] width 13 height 2
click at [625, 360] on icon at bounding box center [614, 358] width 21 height 21
click at [622, 359] on icon at bounding box center [616, 359] width 13 height 2
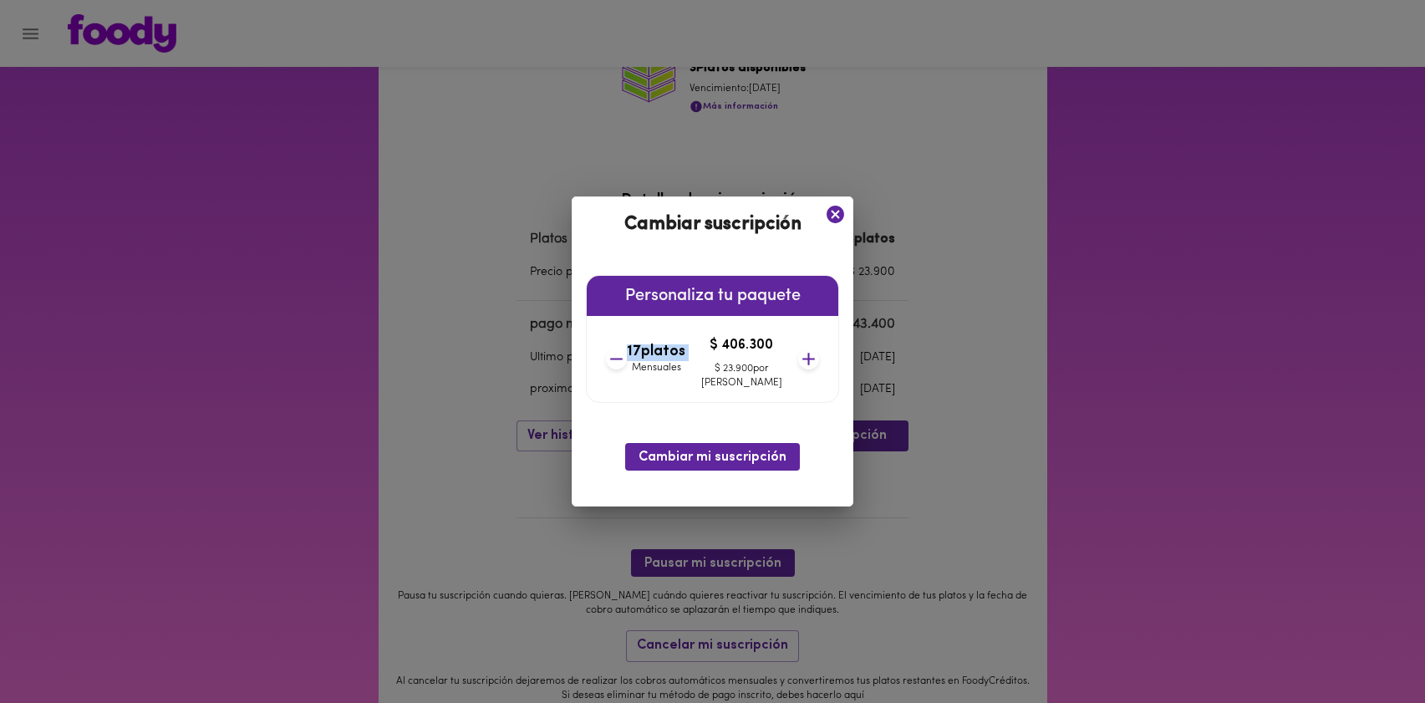
click at [622, 359] on icon at bounding box center [616, 359] width 13 height 2
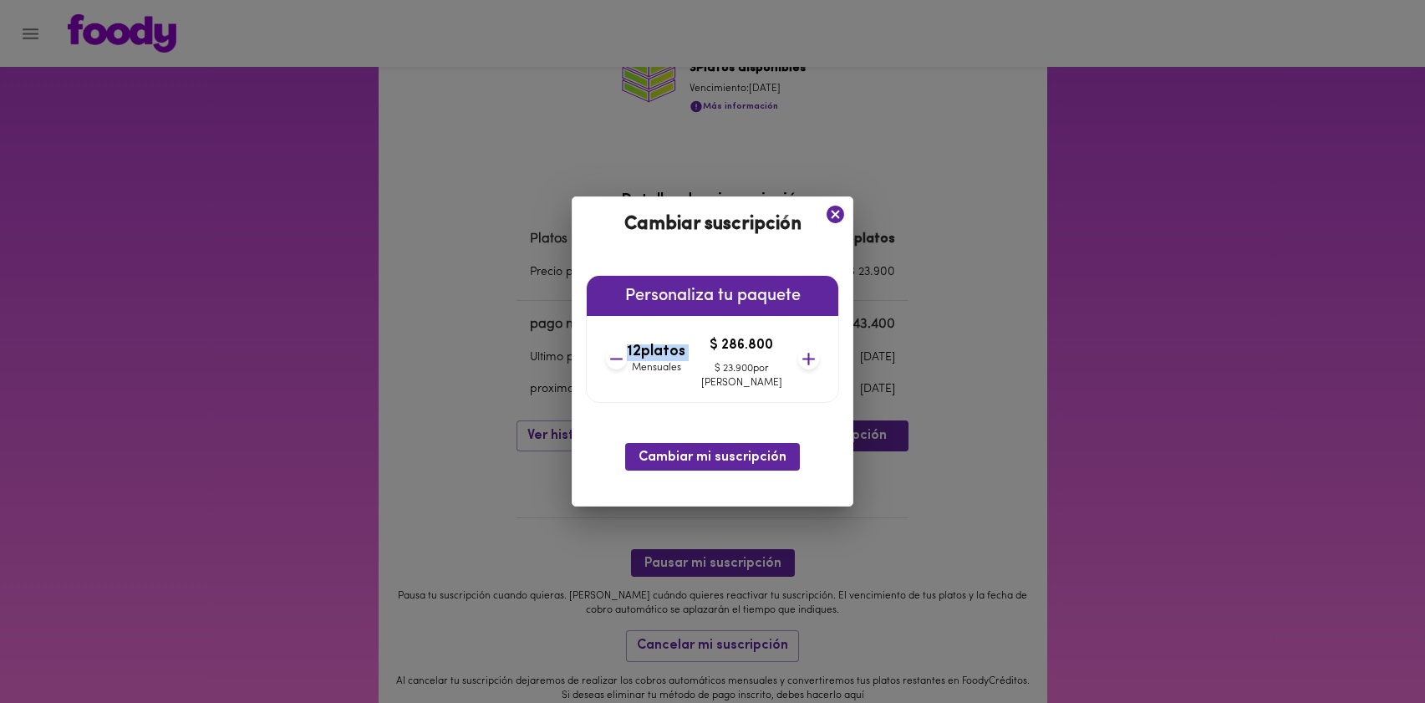
click at [622, 359] on icon at bounding box center [616, 359] width 13 height 2
click at [624, 359] on icon at bounding box center [618, 359] width 13 height 2
click at [622, 359] on icon at bounding box center [616, 359] width 13 height 2
click at [625, 359] on icon at bounding box center [618, 359] width 13 height 2
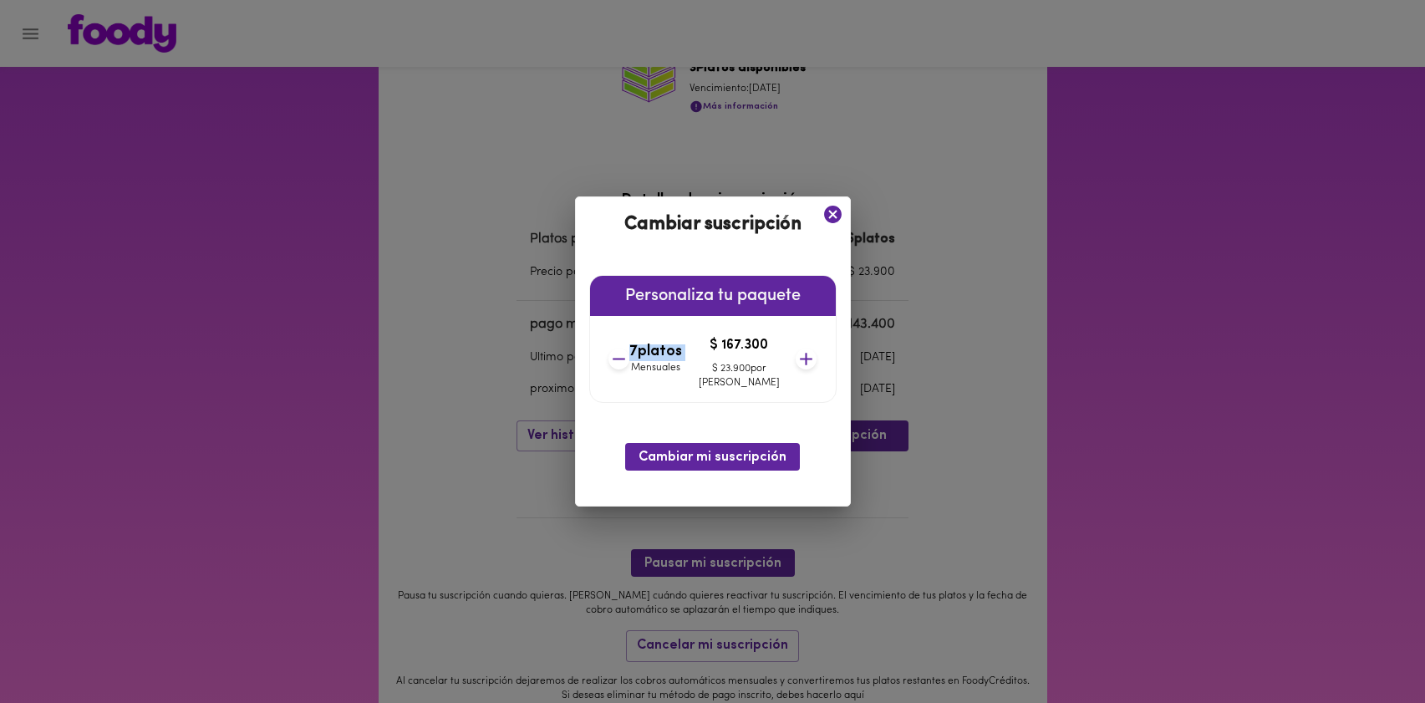
click at [625, 359] on icon at bounding box center [618, 359] width 13 height 2
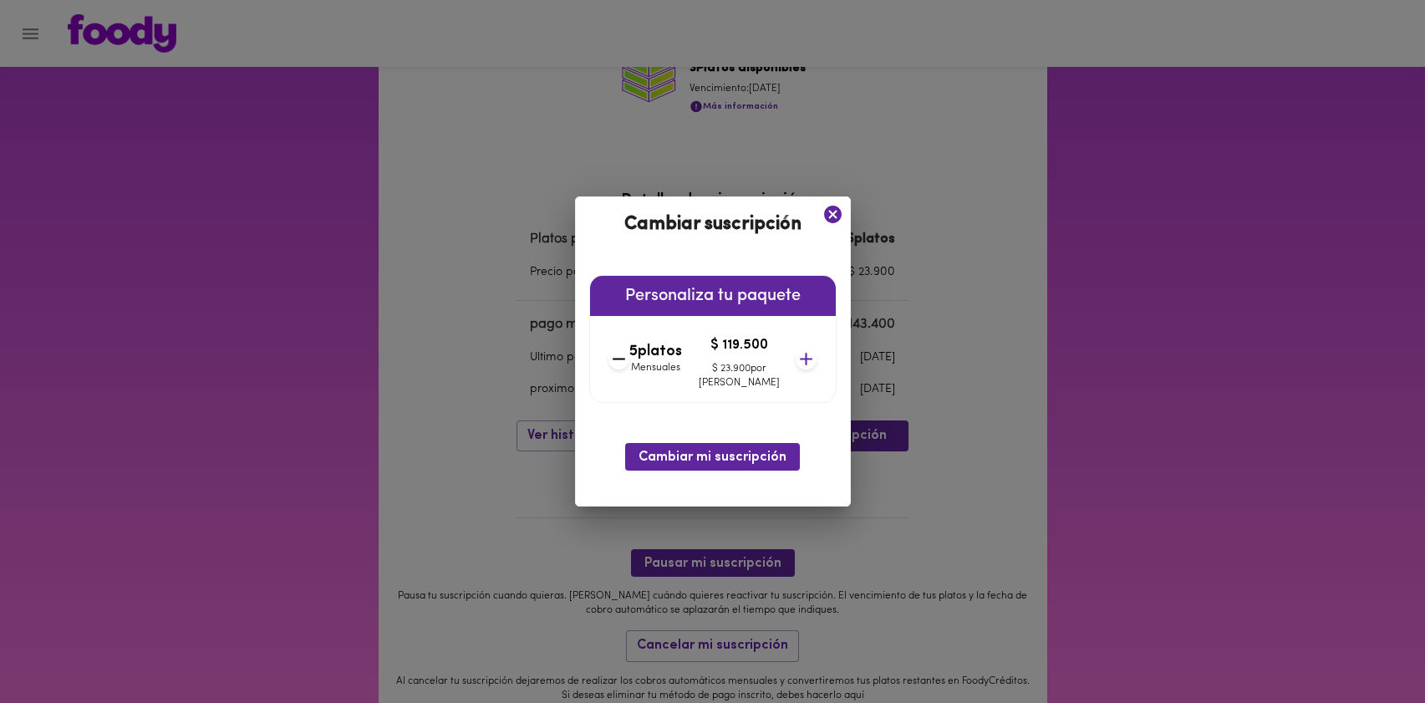
click at [824, 214] on icon at bounding box center [833, 215] width 18 height 18
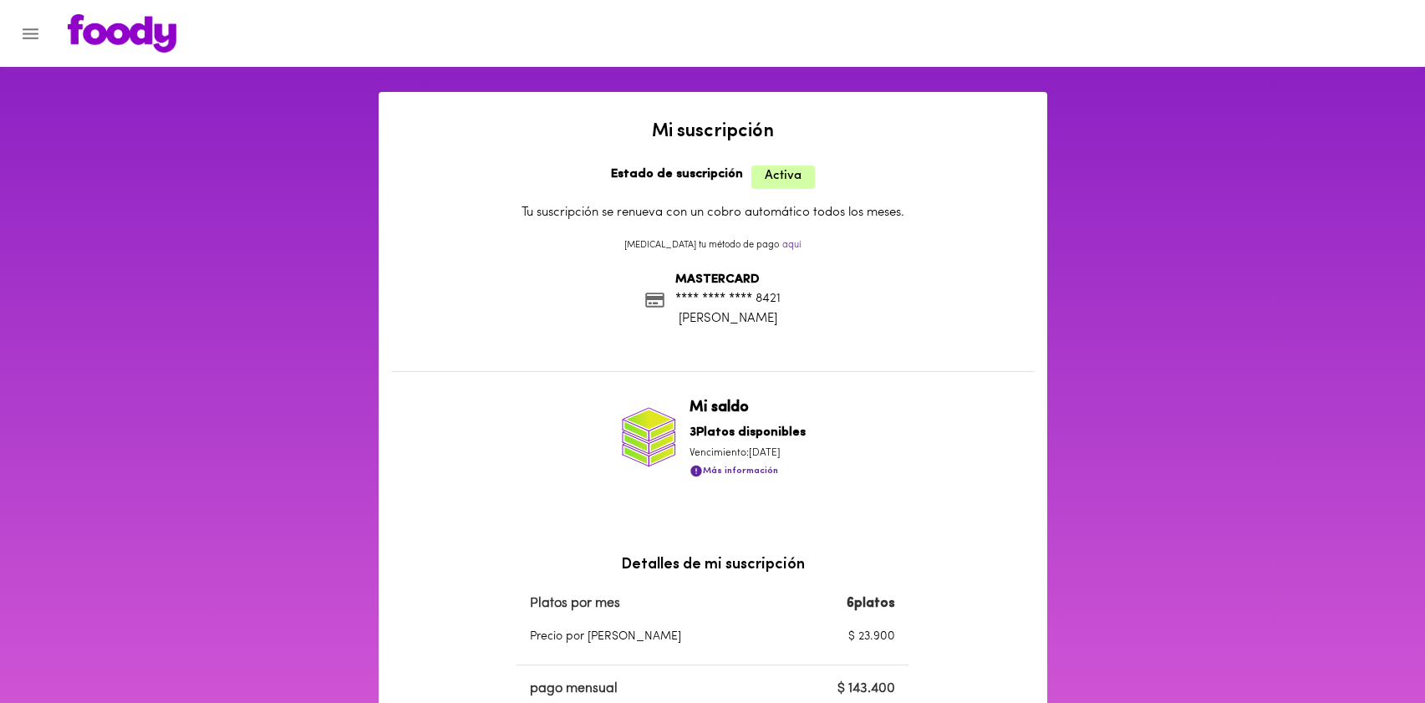
scroll to position [0, 0]
drag, startPoint x: 56, startPoint y: 28, endPoint x: 30, endPoint y: 32, distance: 26.1
click at [56, 28] on div at bounding box center [728, 33] width 1354 height 38
click at [29, 32] on icon "Menu" at bounding box center [30, 33] width 21 height 21
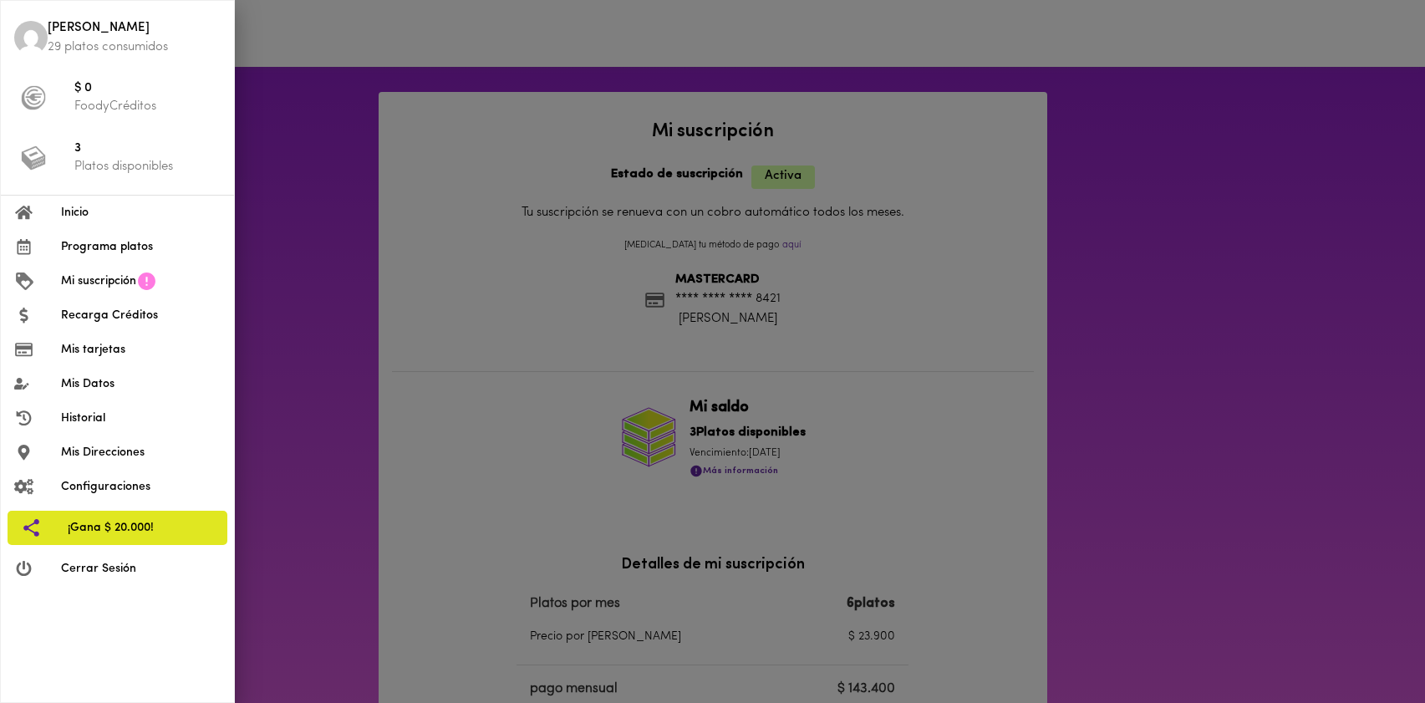
click at [130, 245] on span "Programa platos" at bounding box center [141, 247] width 160 height 18
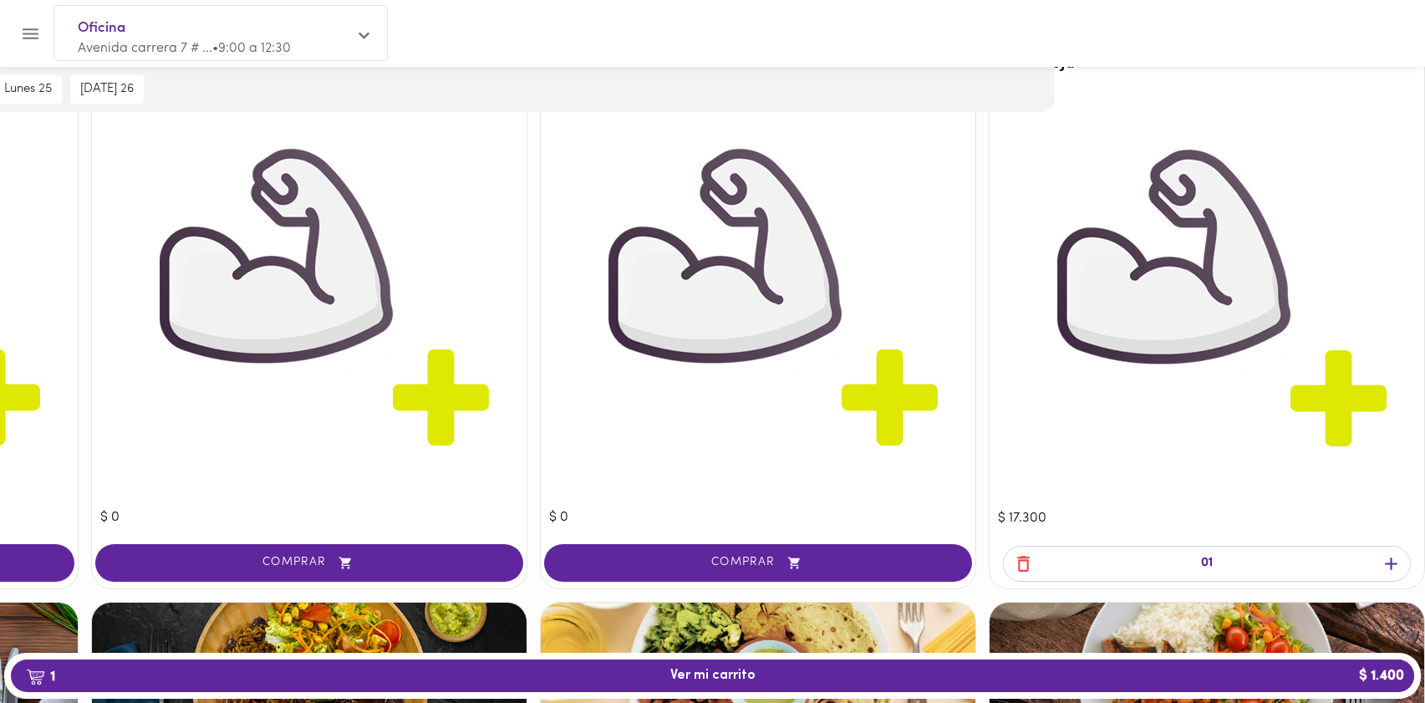
scroll to position [1190, 370]
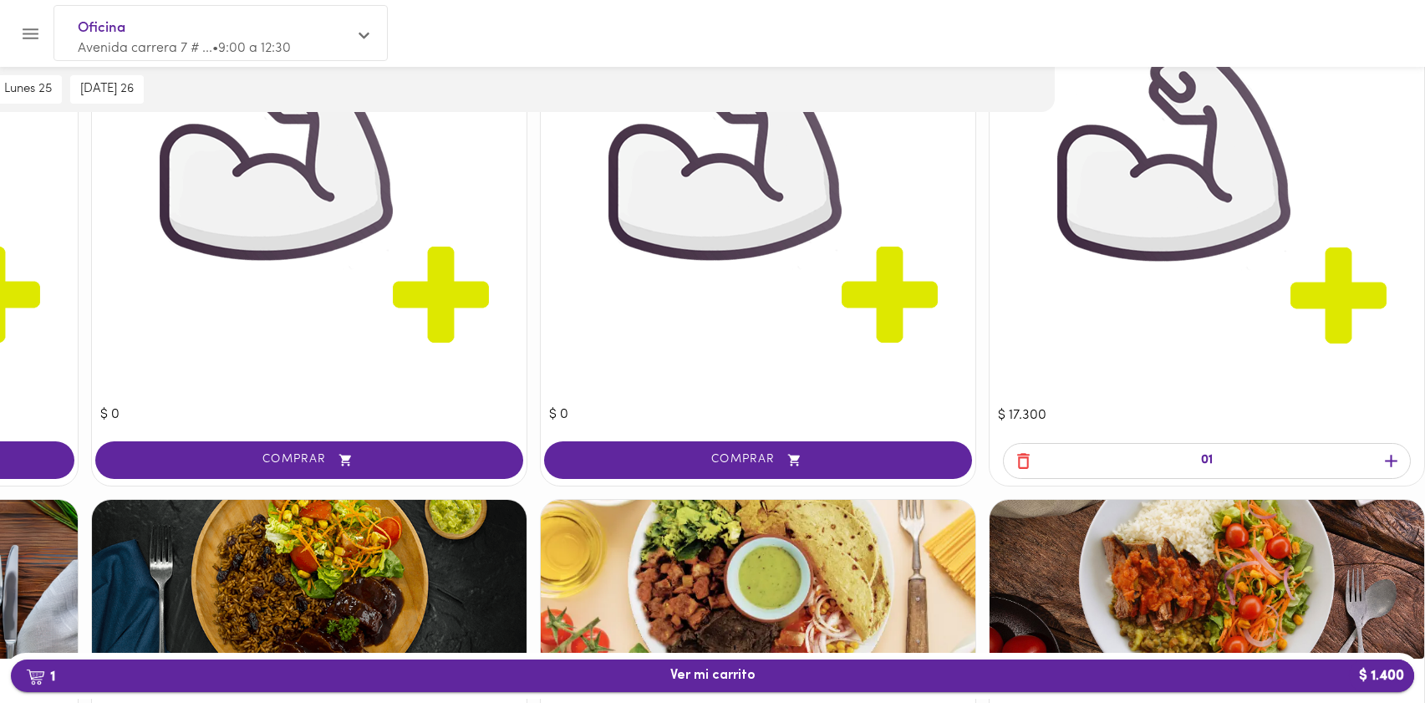
click at [1121, 675] on span "1 Ver mi carrito $ 1.400" at bounding box center [712, 676] width 1376 height 16
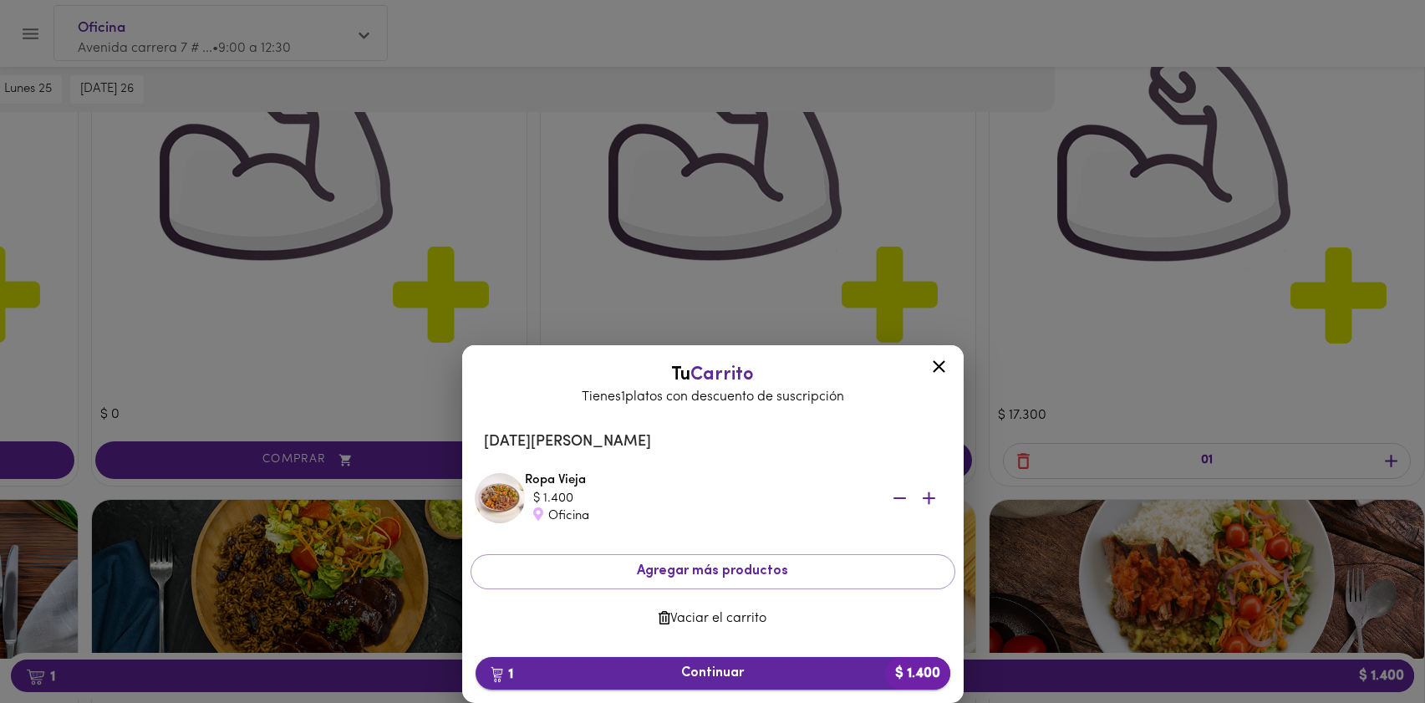
click at [742, 671] on span "1 Continuar $ 1.400" at bounding box center [713, 673] width 448 height 16
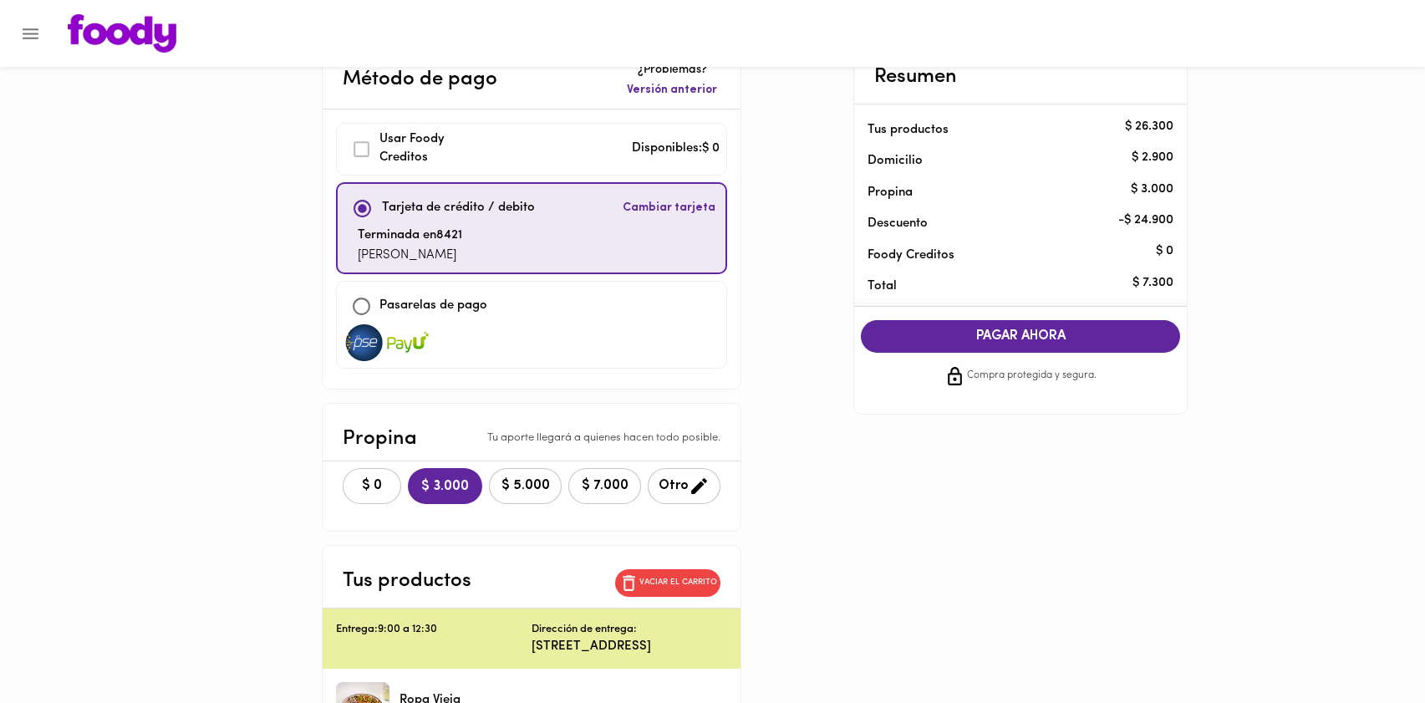
scroll to position [43, 0]
click at [688, 481] on icon "button" at bounding box center [698, 485] width 21 height 21
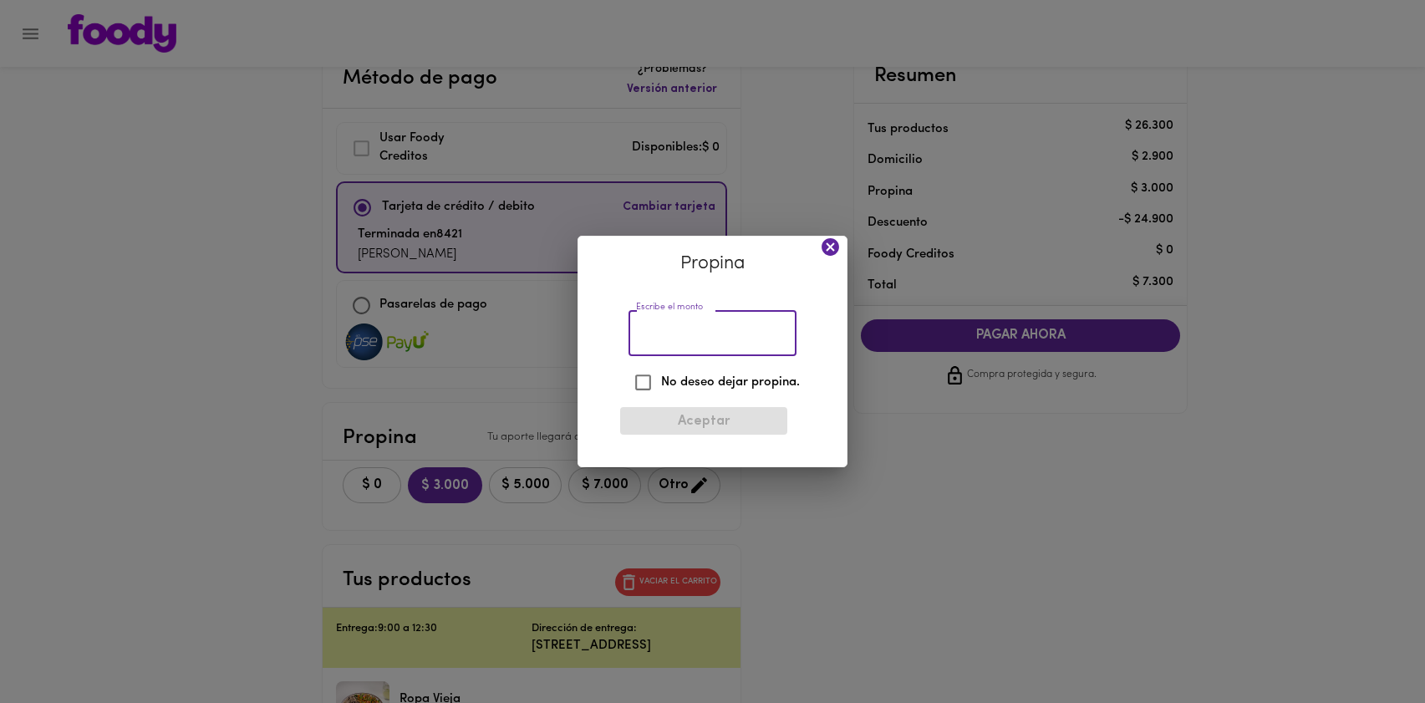
click at [775, 333] on input "Escribe el monto" at bounding box center [712, 333] width 168 height 46
type input "2000"
click at [824, 393] on div "Propina Escribe el monto 2000 Escribe el monto No deseo dejar propina. Aceptar" at bounding box center [712, 351] width 270 height 231
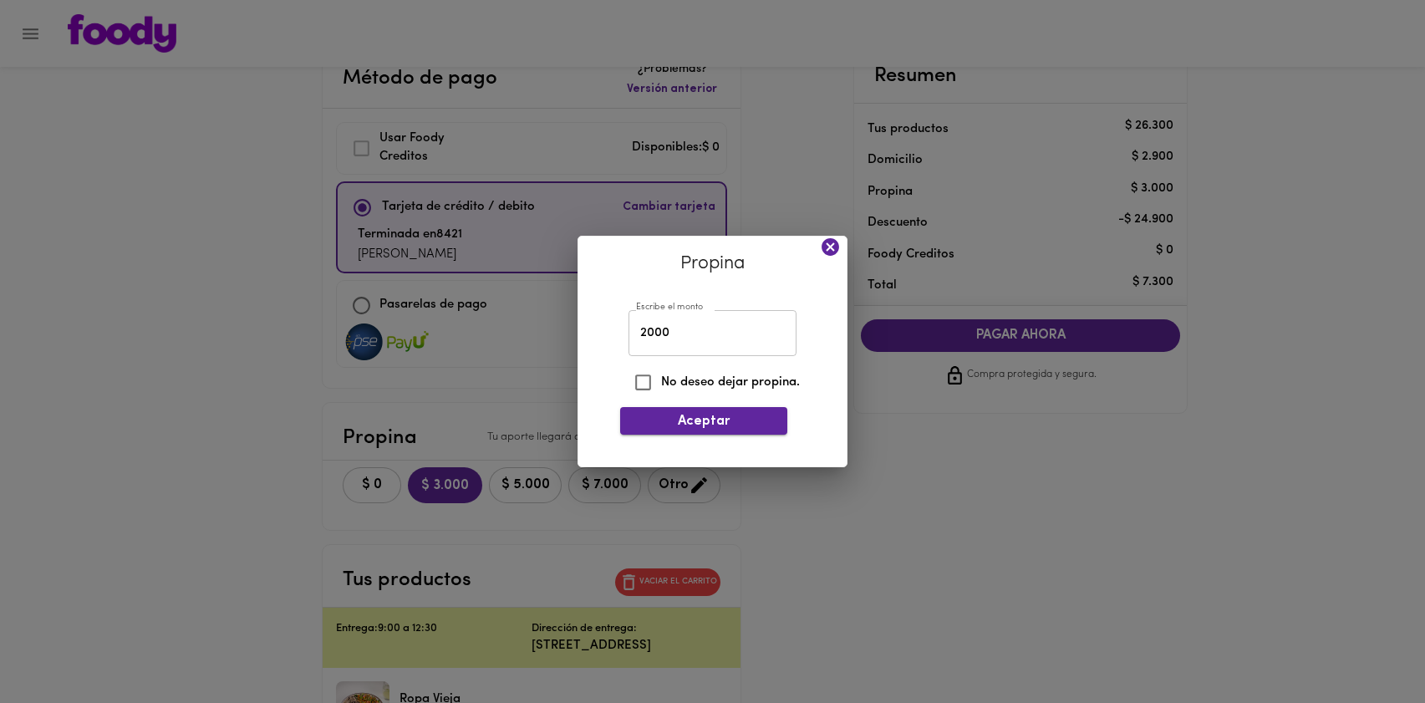
click at [712, 420] on span "Aceptar" at bounding box center [703, 422] width 140 height 16
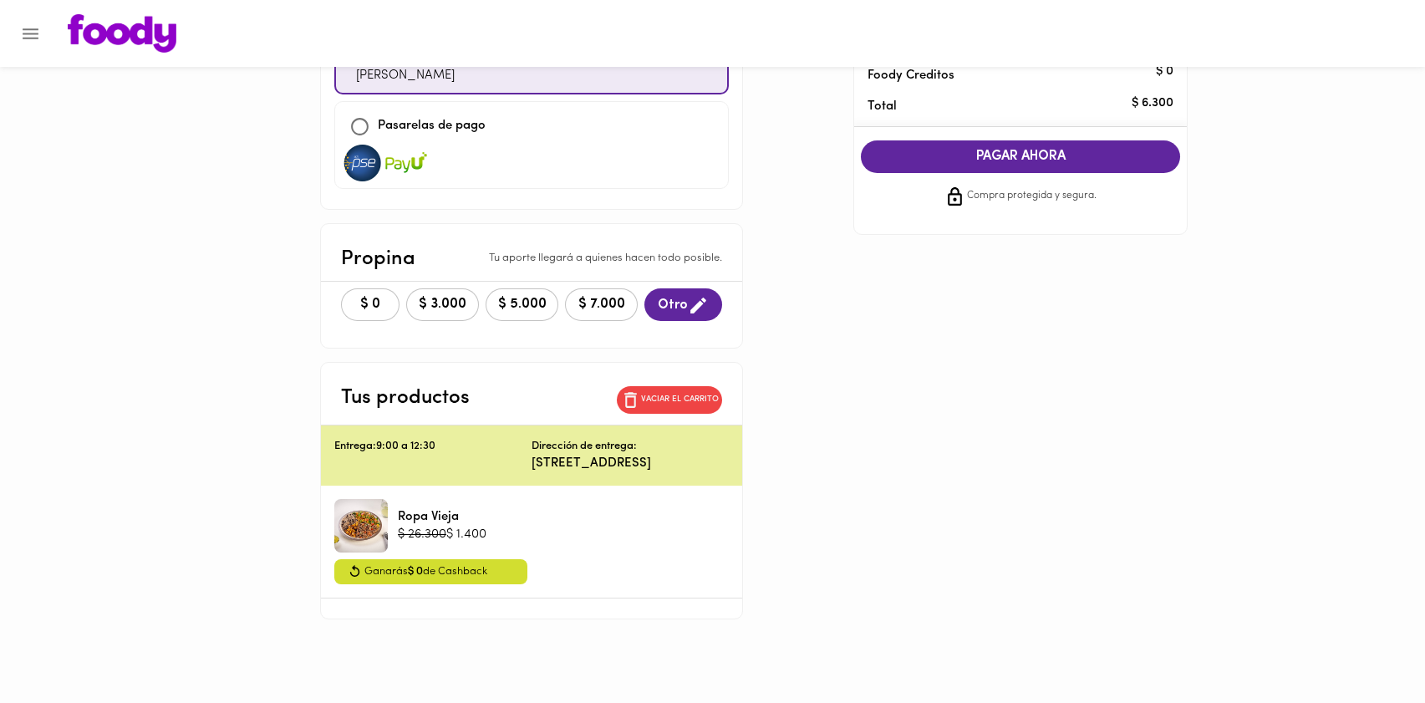
scroll to position [218, 0]
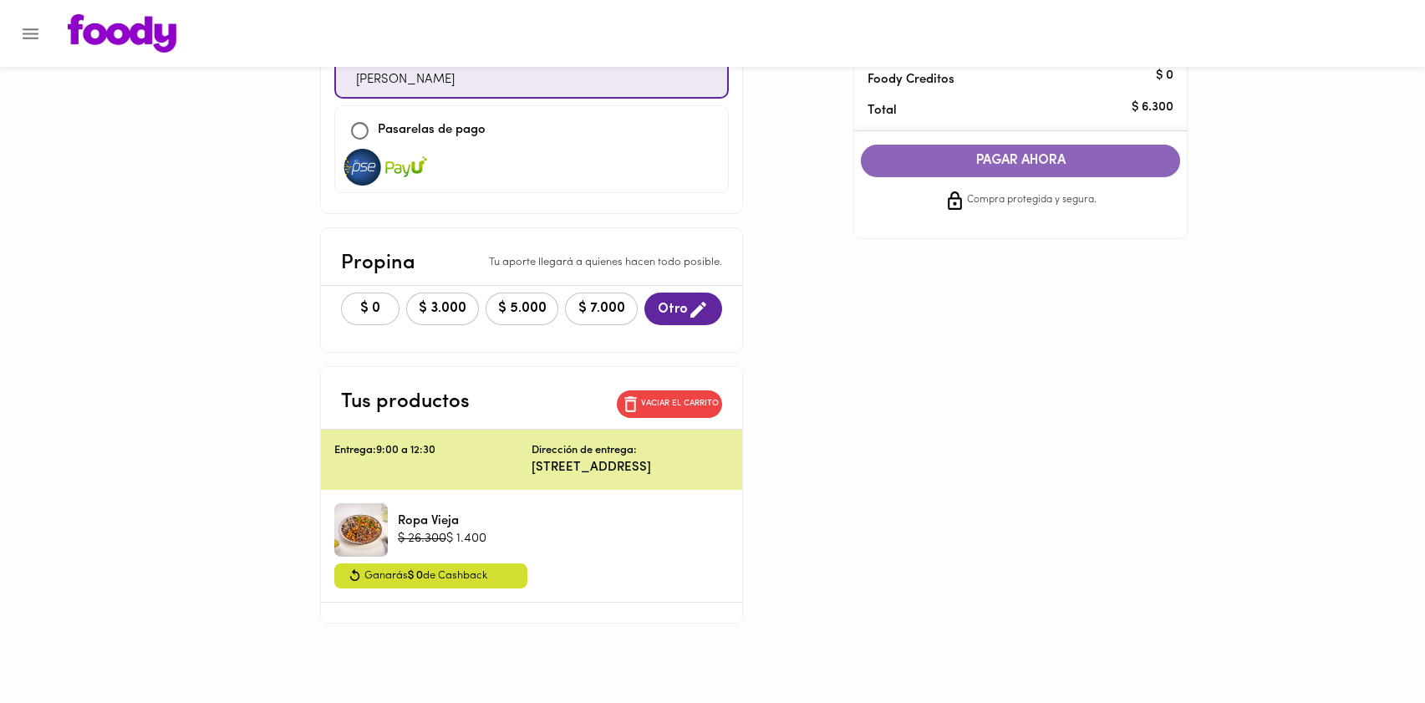
click at [1043, 157] on span "PAGAR AHORA" at bounding box center [1020, 161] width 286 height 16
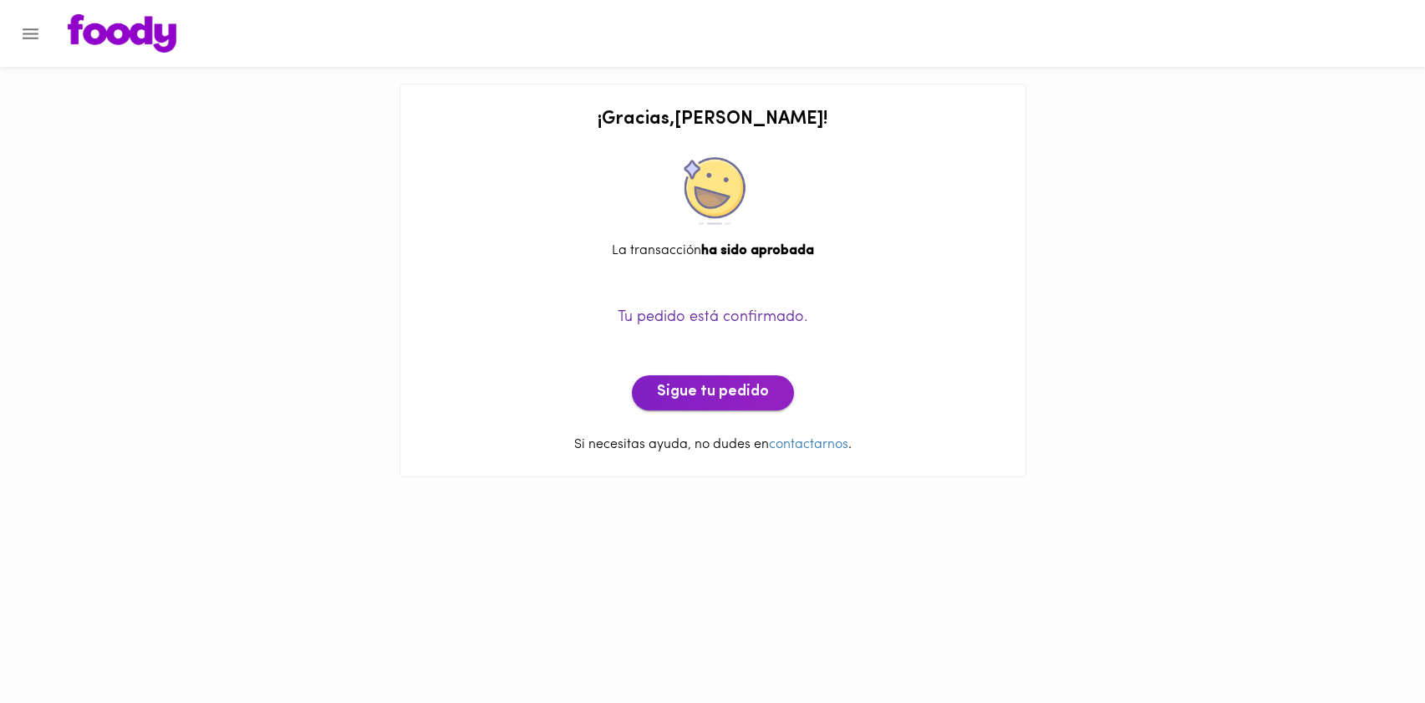
click at [705, 395] on span "Sigue tu pedido" at bounding box center [713, 392] width 112 height 18
